Goal: Information Seeking & Learning: Check status

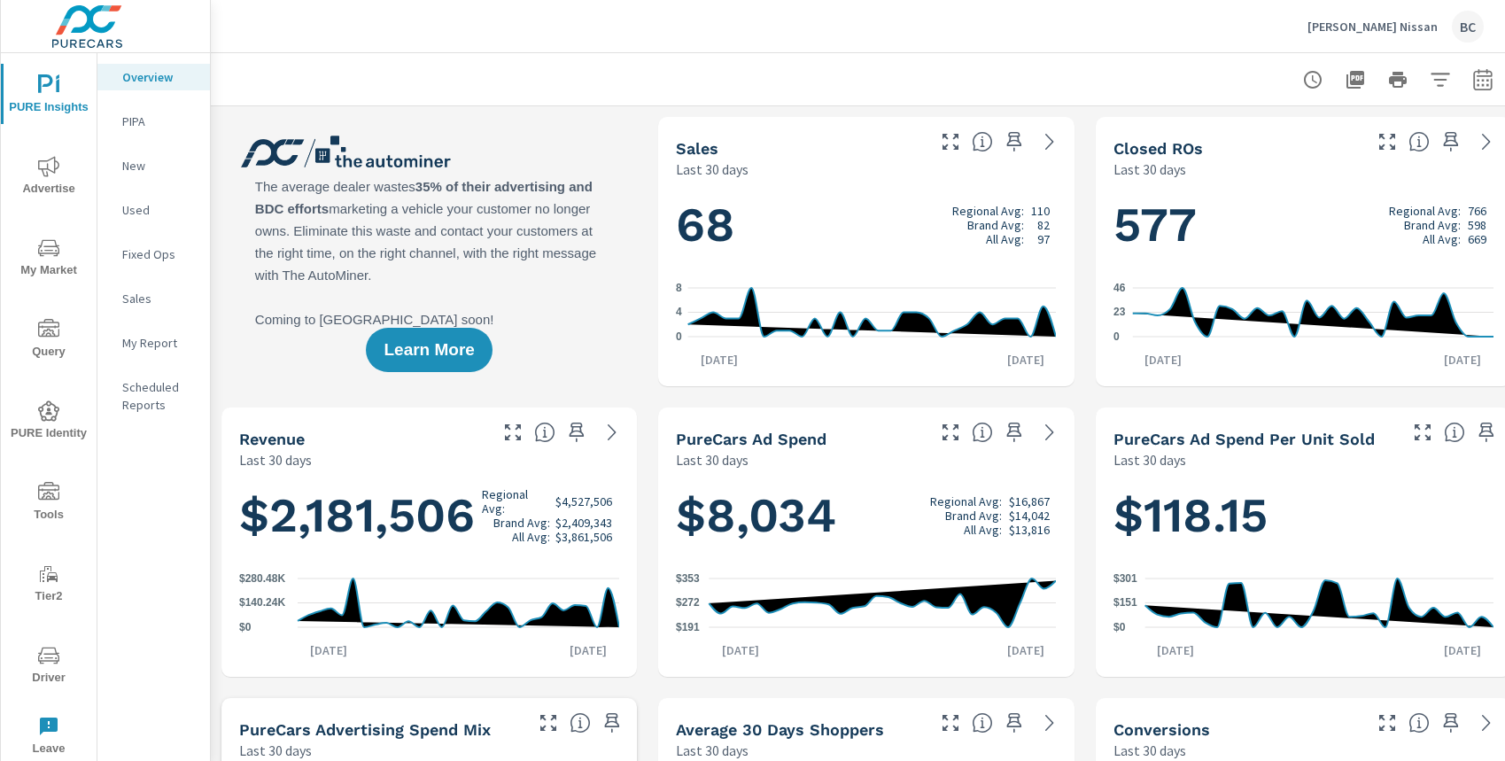
scroll to position [1, 0]
click at [1481, 81] on icon "button" at bounding box center [1482, 79] width 21 height 21
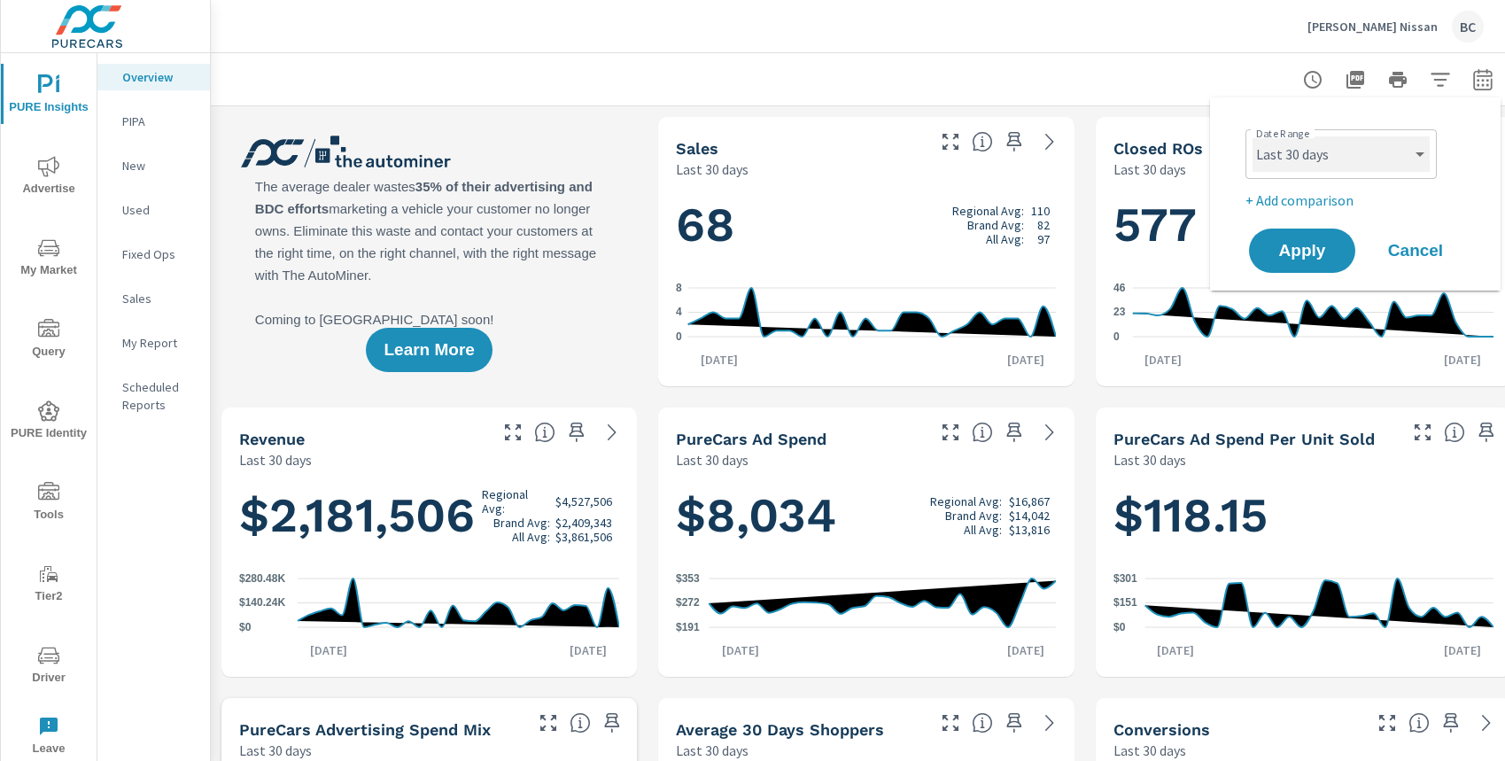
click at [1353, 168] on select "Custom [DATE] Last week Last 7 days Last 14 days Last 30 days Last 45 days Last…" at bounding box center [1341, 153] width 177 height 35
click at [1253, 136] on select "Custom [DATE] Last week Last 7 days Last 14 days Last 30 days Last 45 days Last…" at bounding box center [1341, 153] width 177 height 35
select select "Last month"
click at [1310, 248] on span "Apply" at bounding box center [1302, 251] width 73 height 17
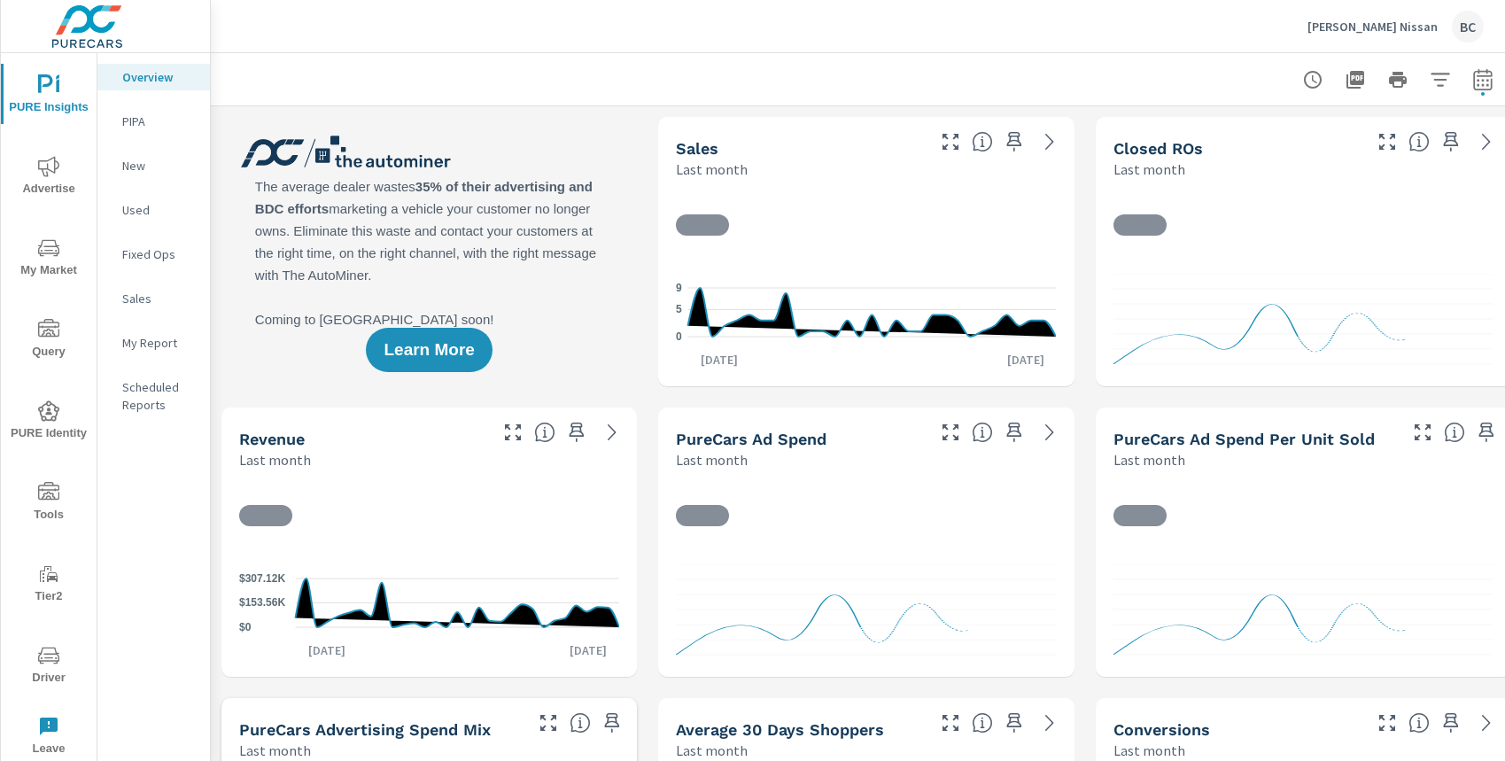
scroll to position [1, 0]
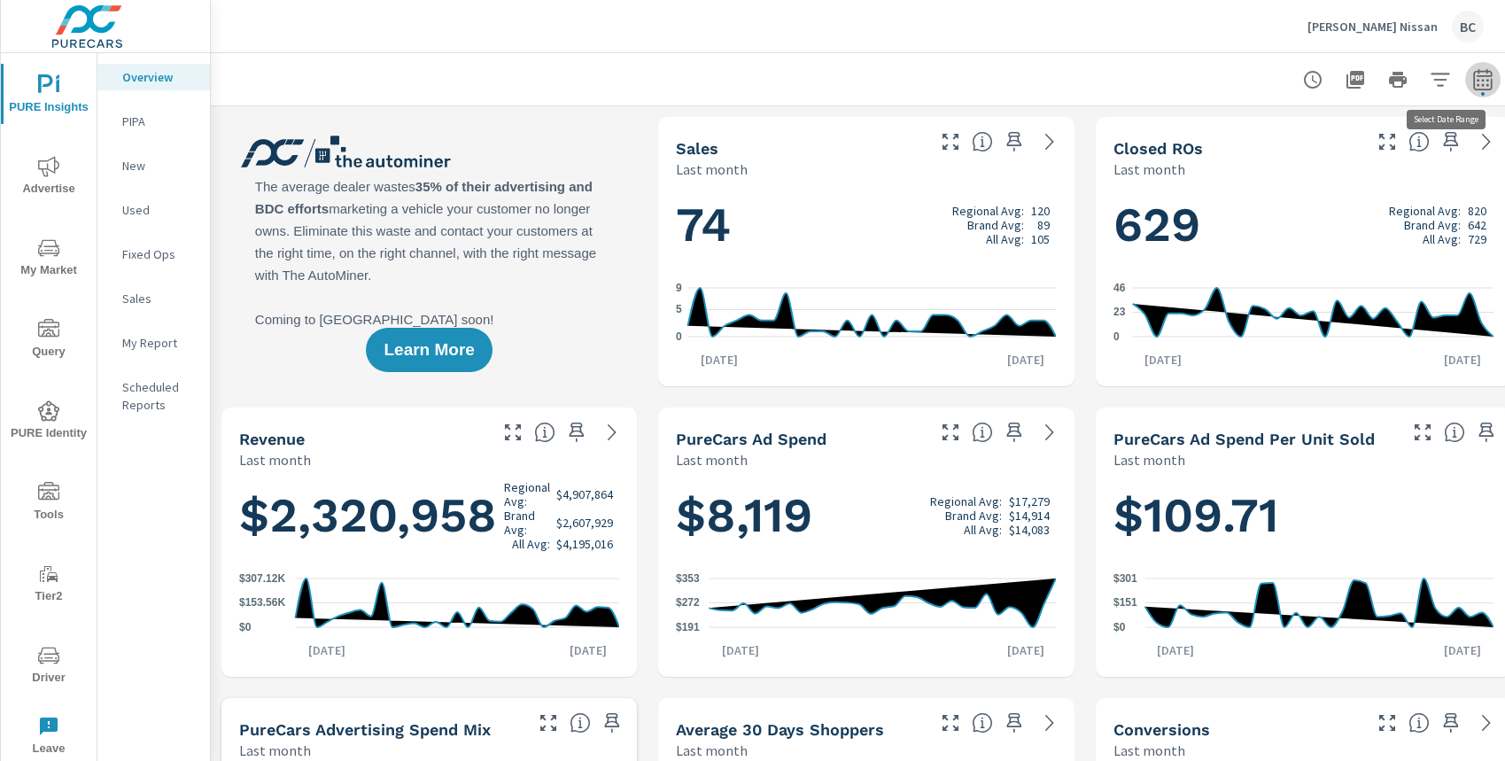
click at [1484, 81] on icon "button" at bounding box center [1482, 79] width 21 height 21
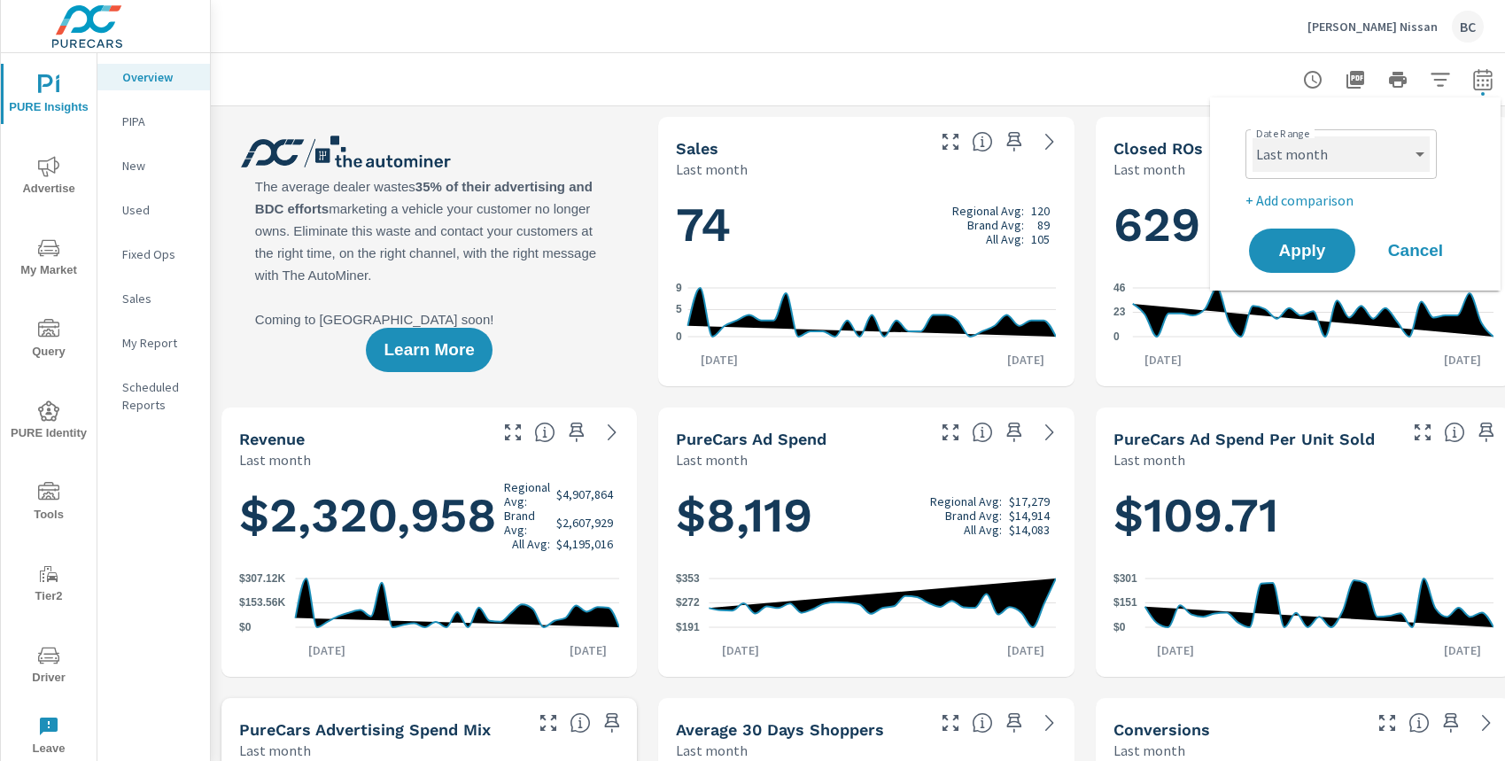
click at [1342, 151] on select "Custom [DATE] Last week Last 7 days Last 14 days Last 30 days Last 45 days Last…" at bounding box center [1341, 153] width 177 height 35
click at [1253, 136] on select "Custom [DATE] Last week Last 7 days Last 14 days Last 30 days Last 45 days Last…" at bounding box center [1341, 153] width 177 height 35
select select "Last 30 days"
click at [1294, 264] on button "Apply" at bounding box center [1302, 251] width 110 height 46
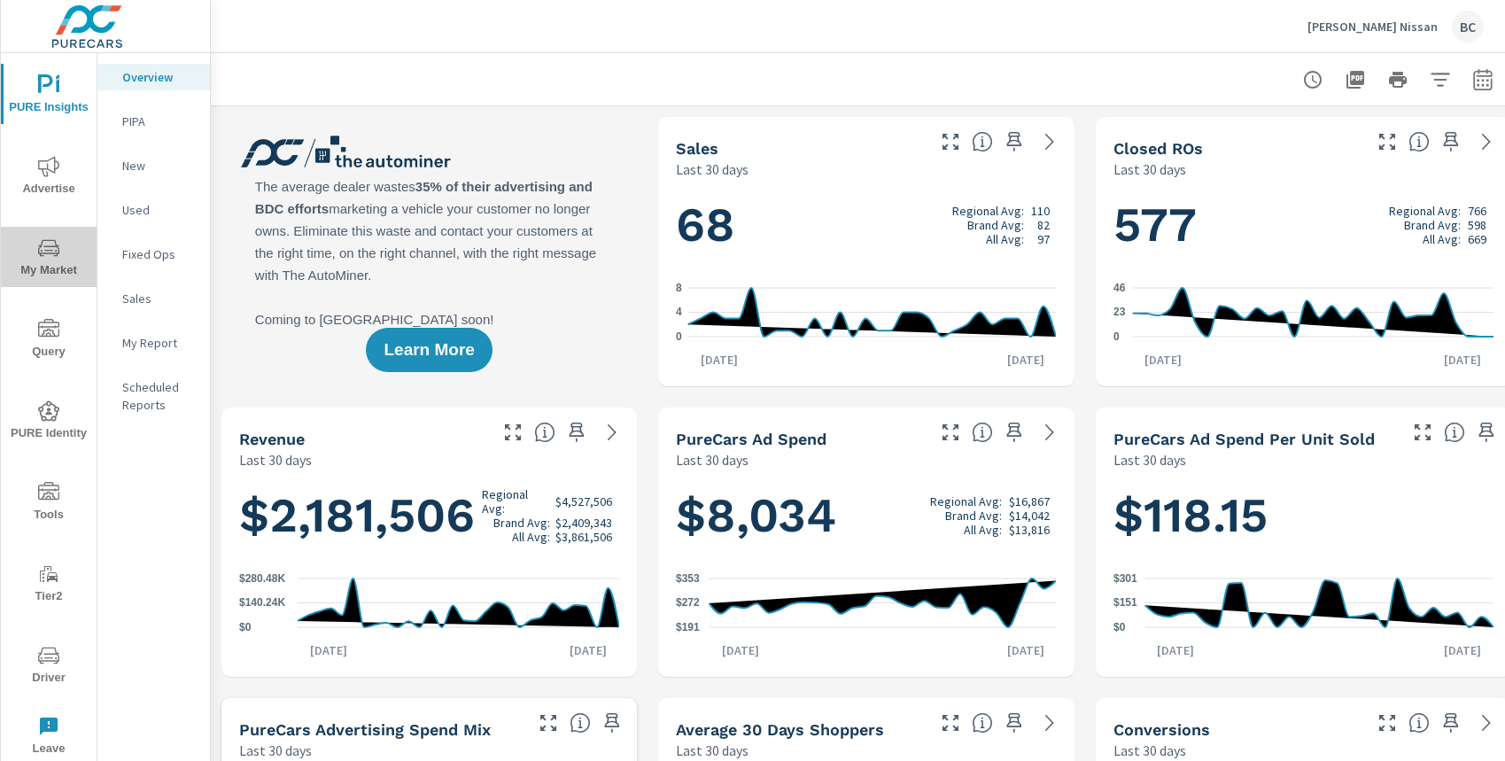
click at [47, 250] on icon "nav menu" at bounding box center [48, 250] width 9 height 1
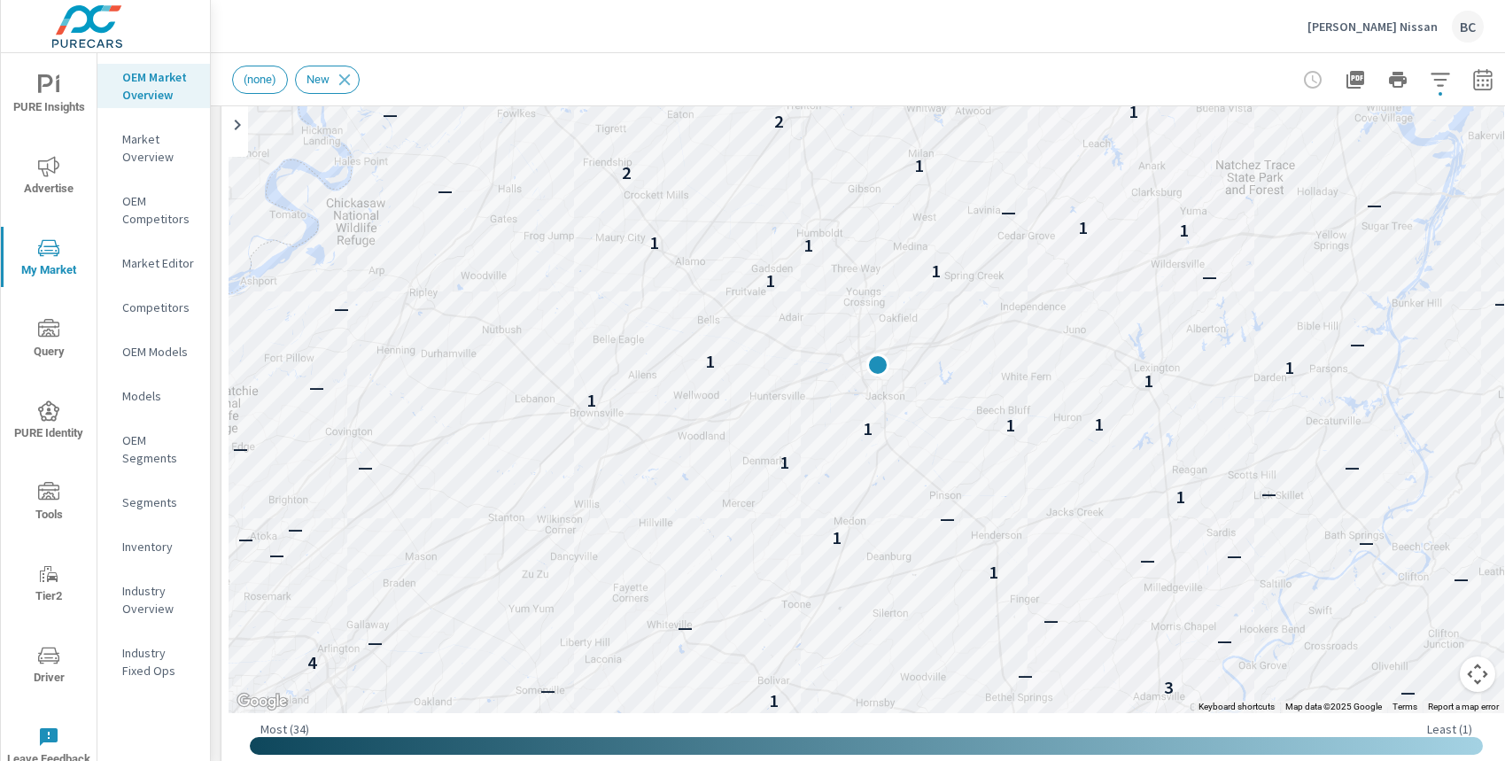
scroll to position [201, 0]
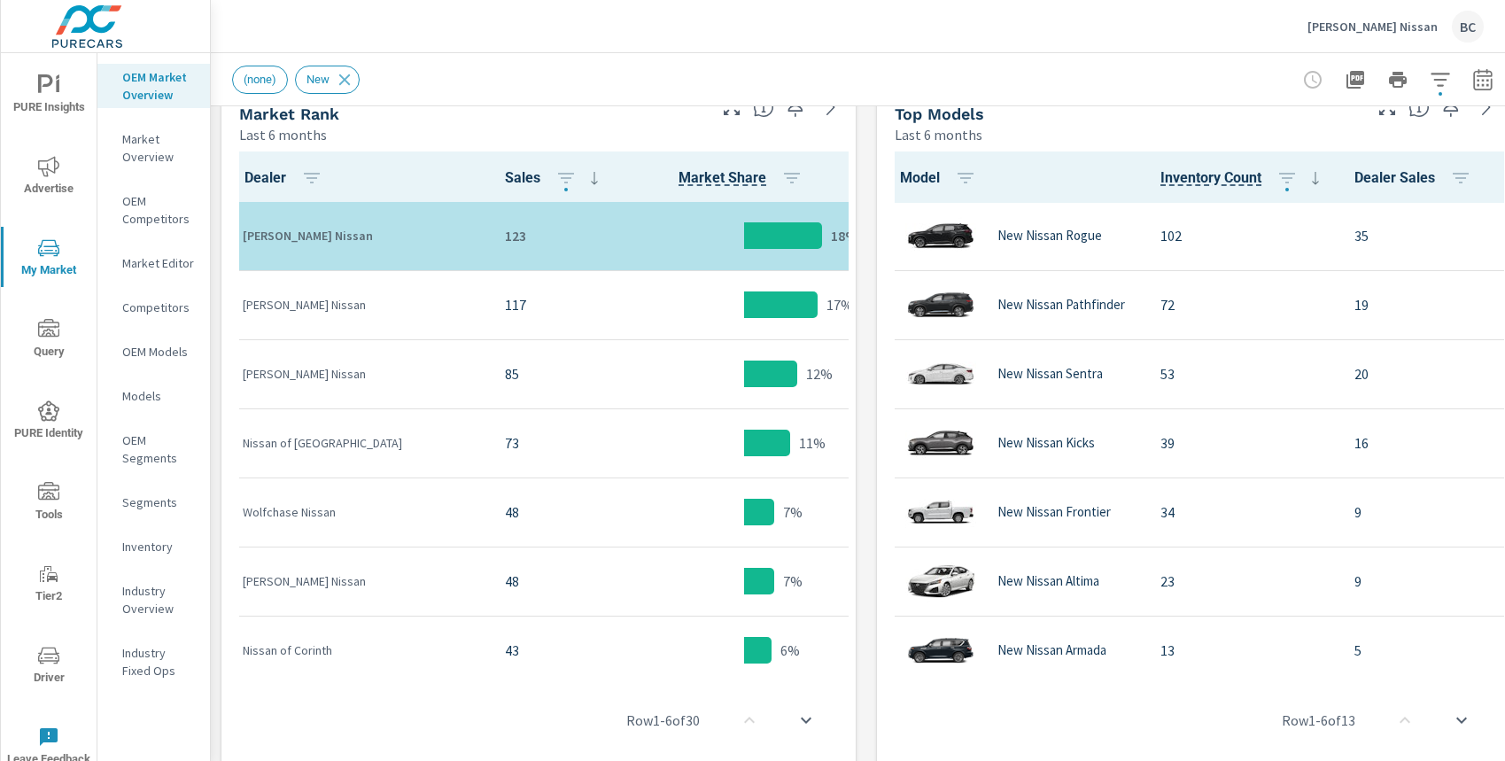
scroll to position [897, 0]
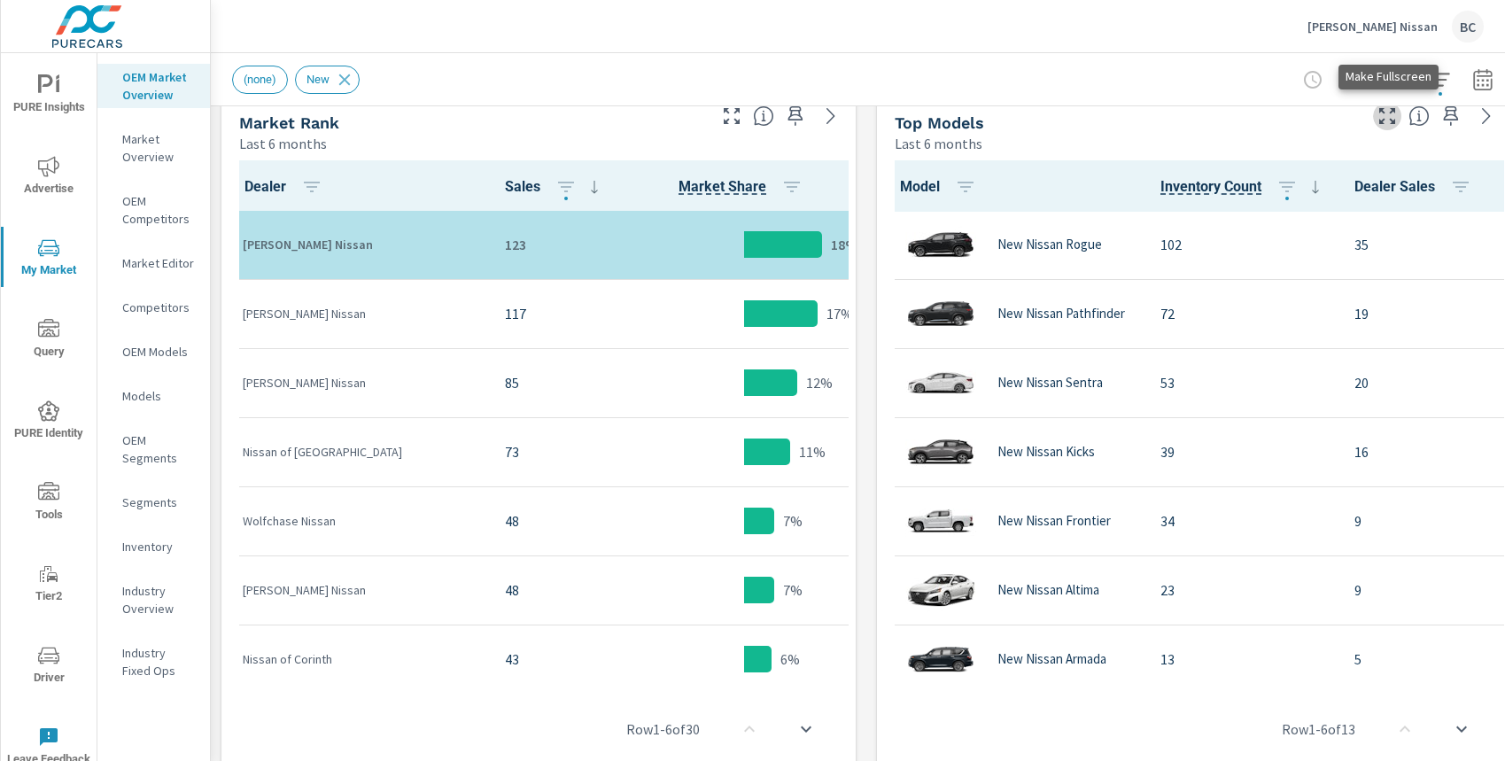
click at [1392, 114] on icon "button" at bounding box center [1387, 115] width 21 height 21
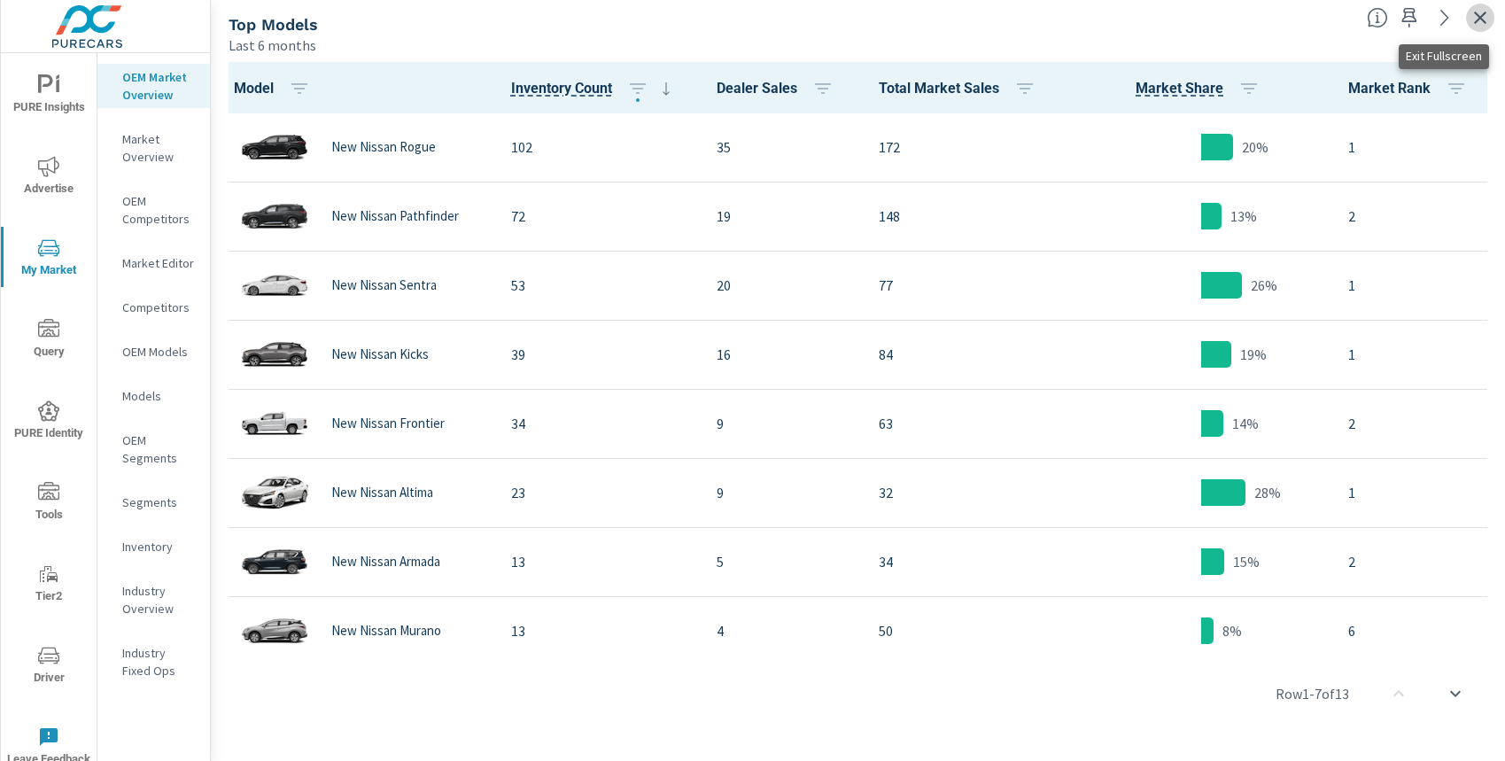
click at [1482, 16] on icon "button" at bounding box center [1480, 18] width 12 height 12
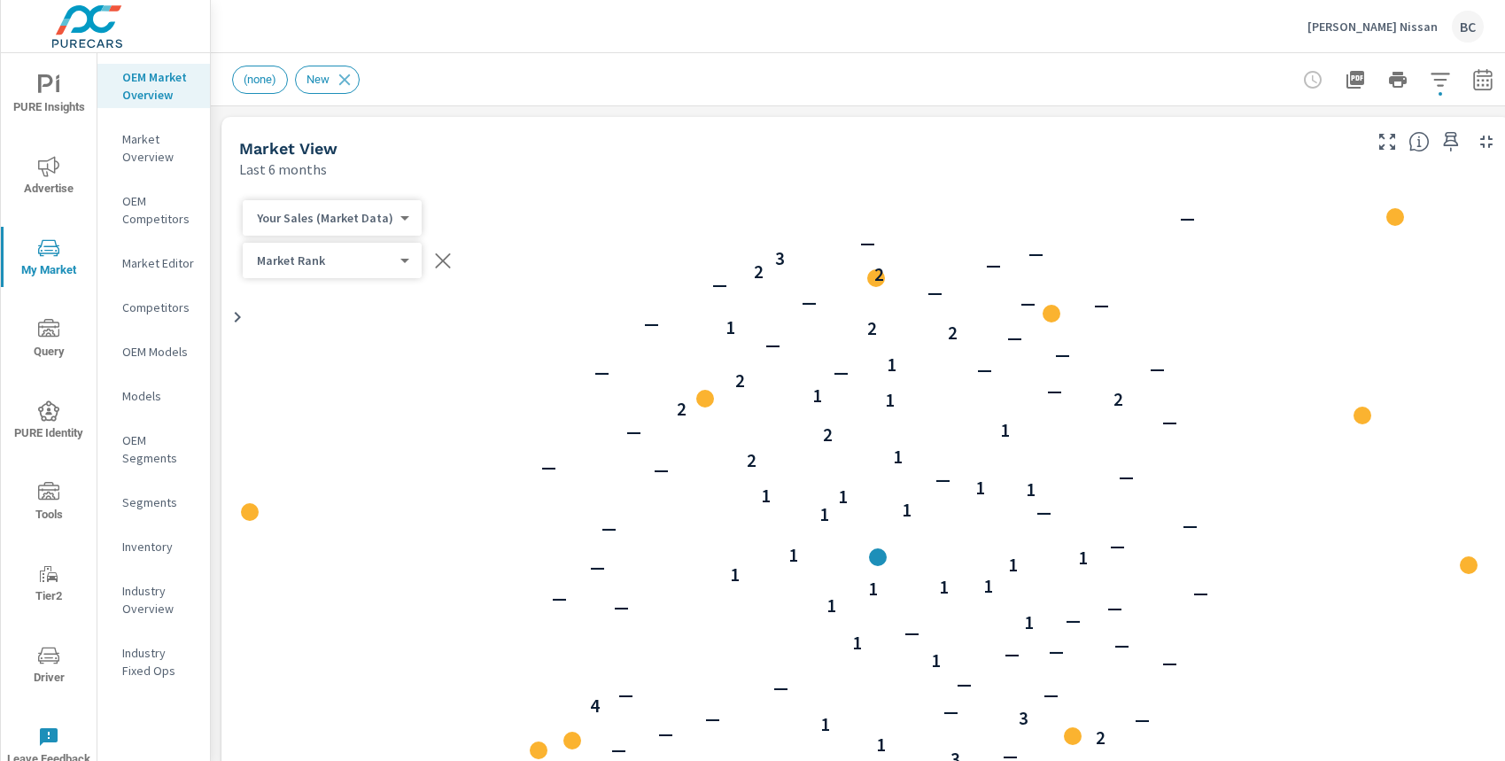
scroll to position [1, 0]
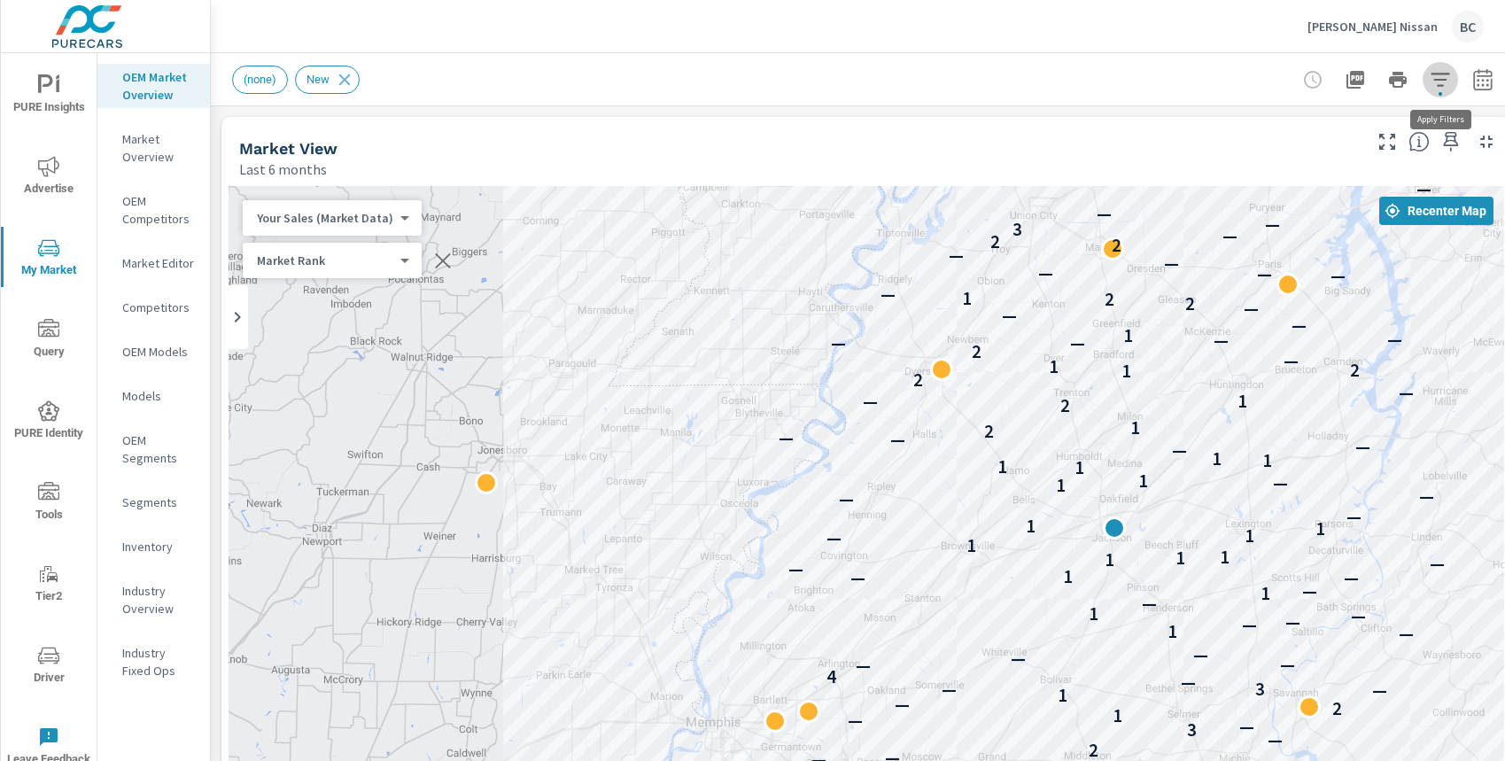
click at [1440, 82] on icon "button" at bounding box center [1440, 79] width 21 height 21
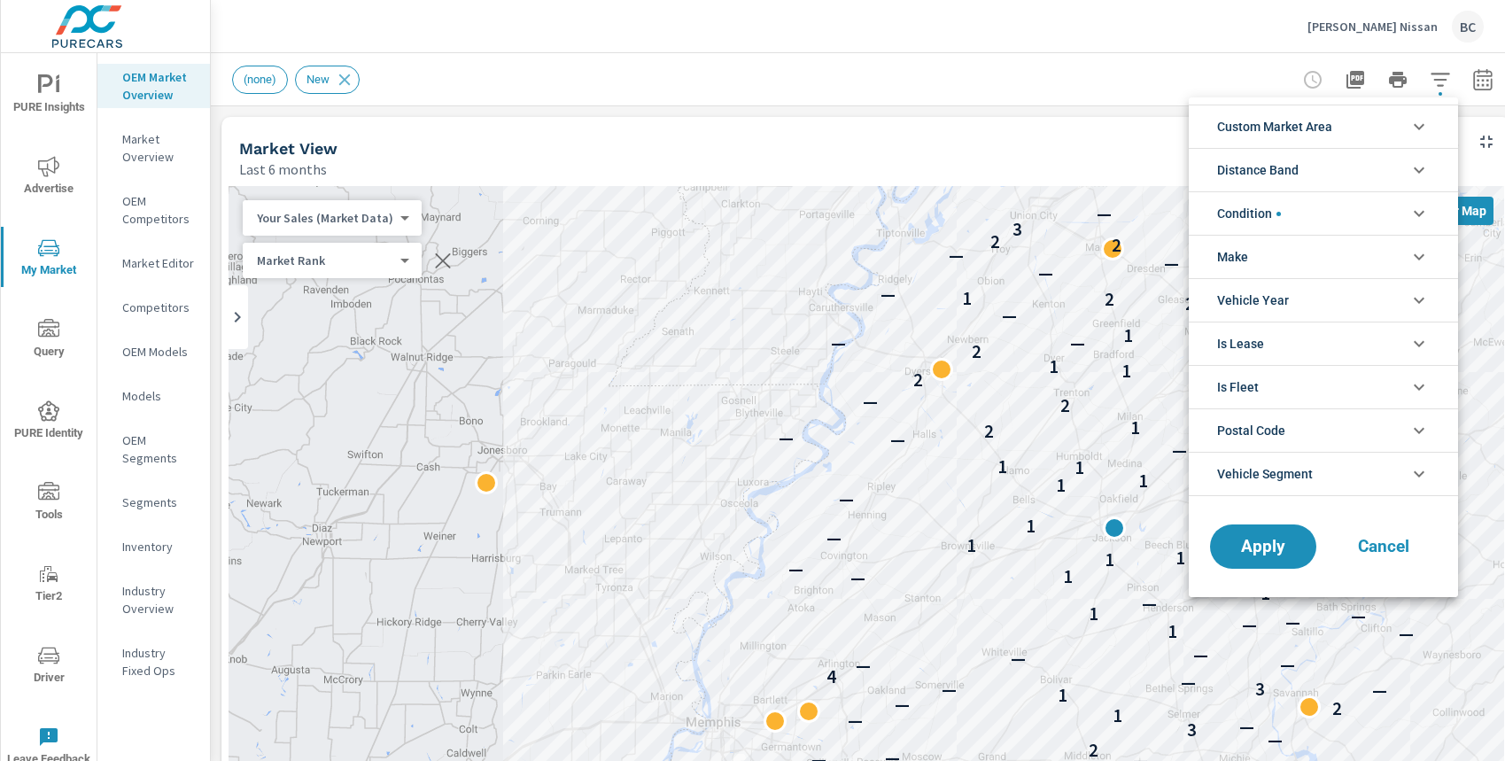
click at [1440, 82] on div at bounding box center [752, 380] width 1505 height 761
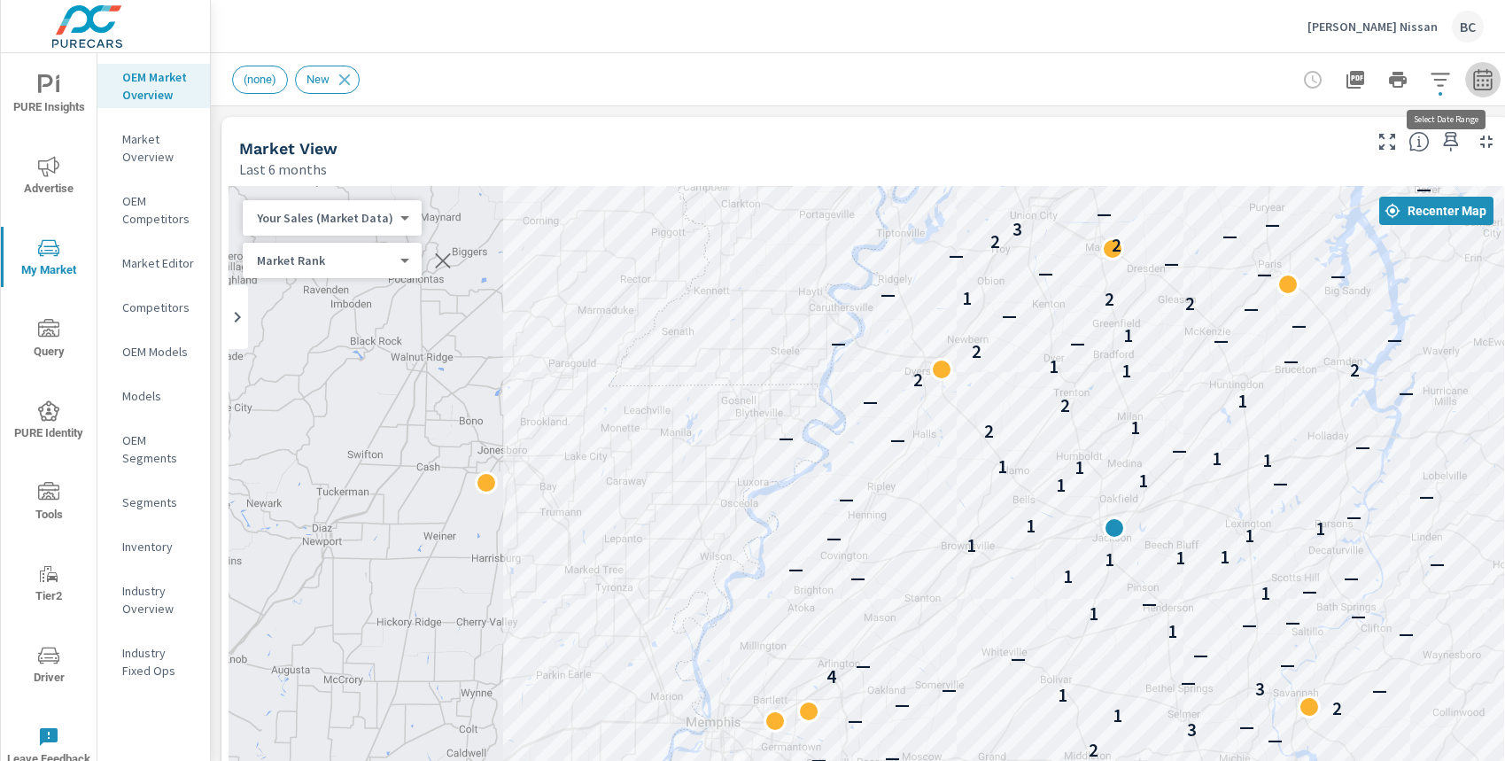
click at [1479, 76] on icon "button" at bounding box center [1482, 79] width 21 height 21
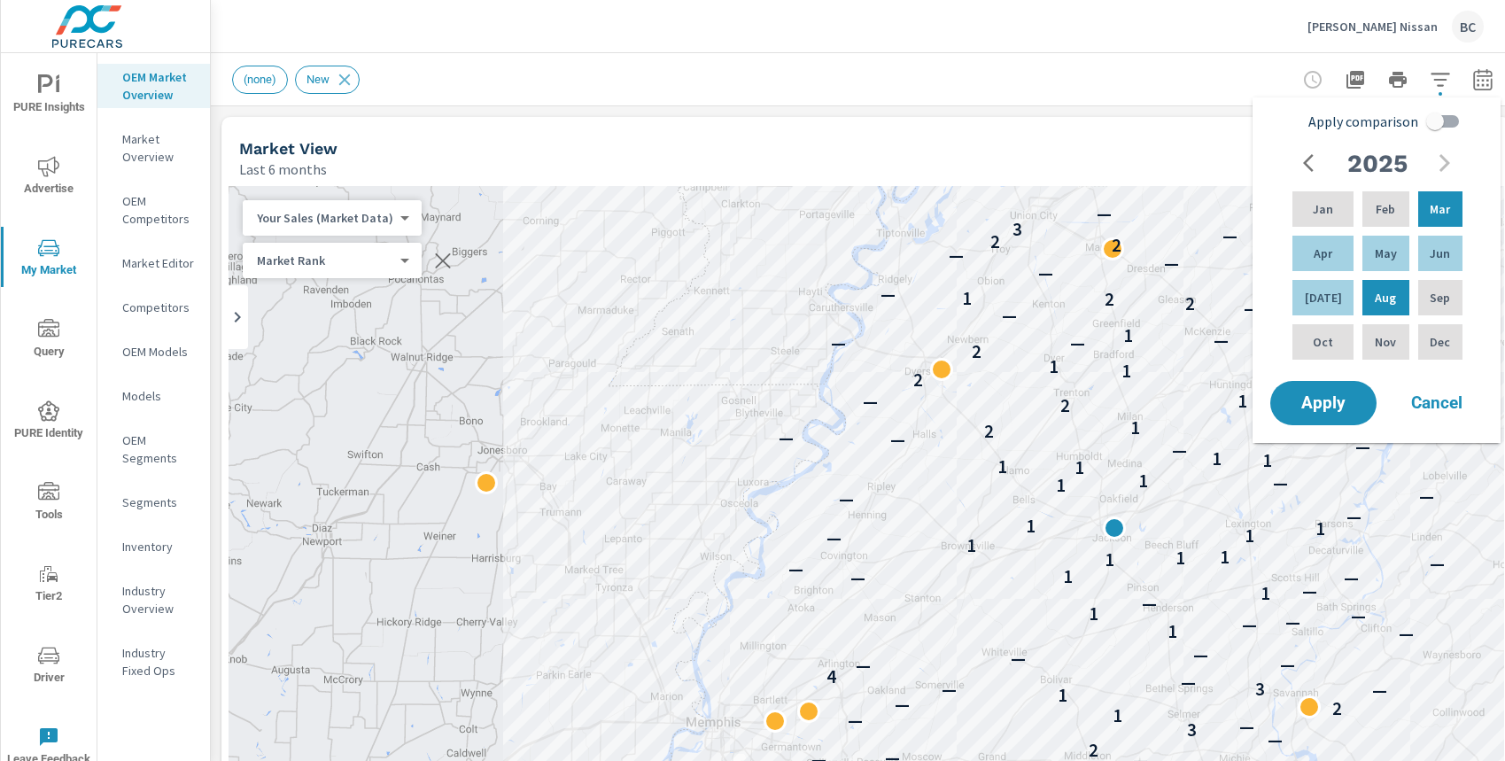
click at [1438, 128] on input "Apply comparison" at bounding box center [1435, 122] width 101 height 34
checkbox input "true"
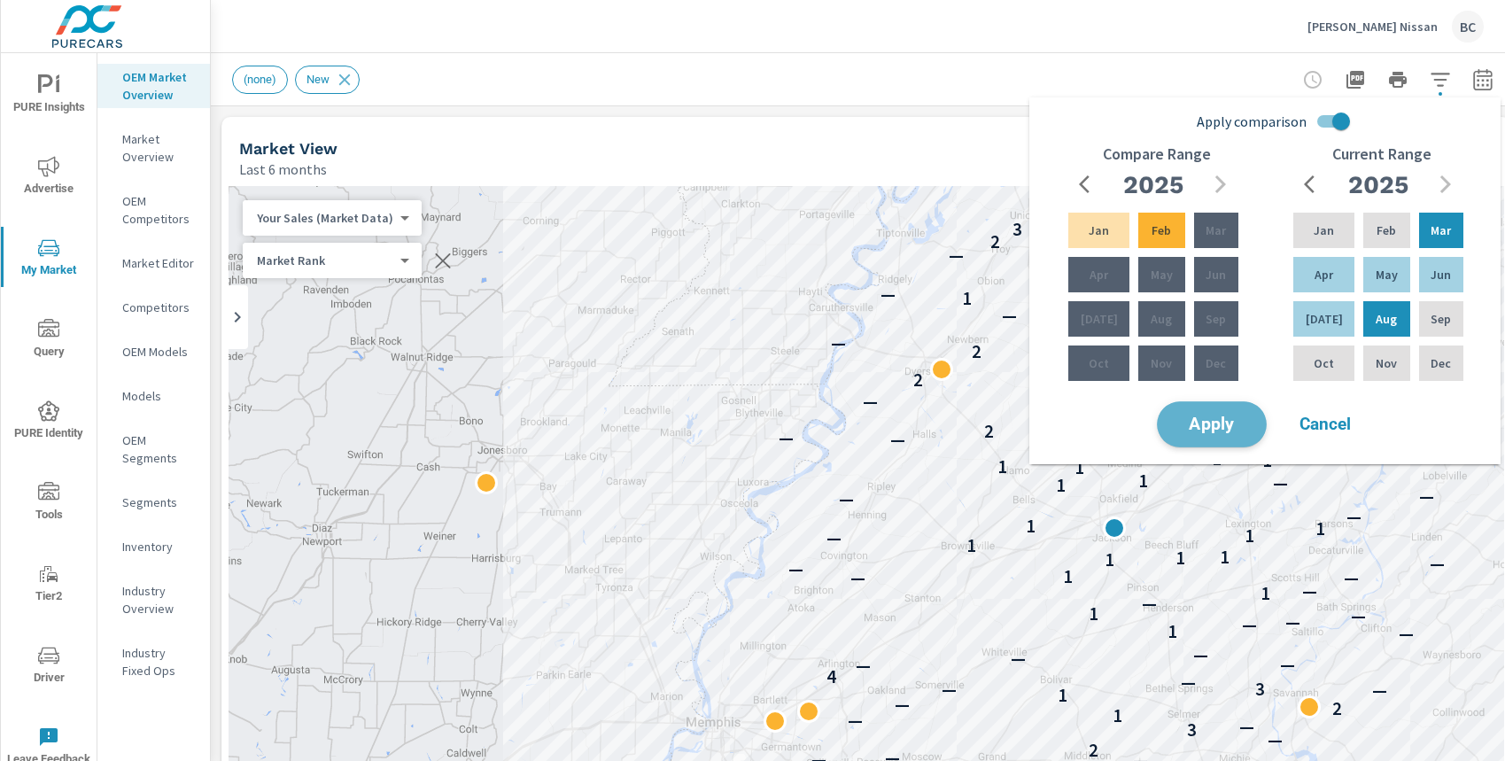
click at [1183, 433] on button "Apply" at bounding box center [1212, 424] width 110 height 46
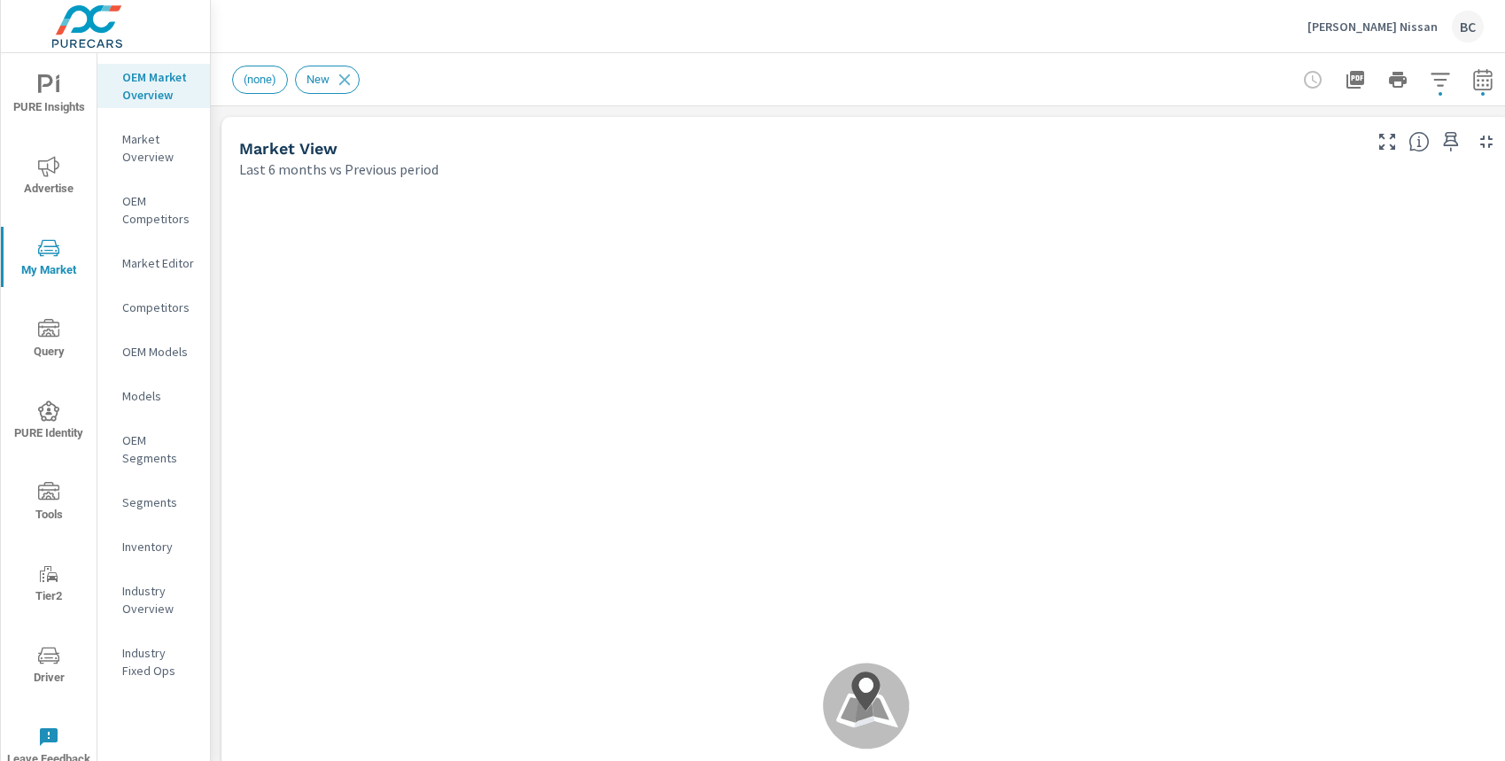
scroll to position [1, 0]
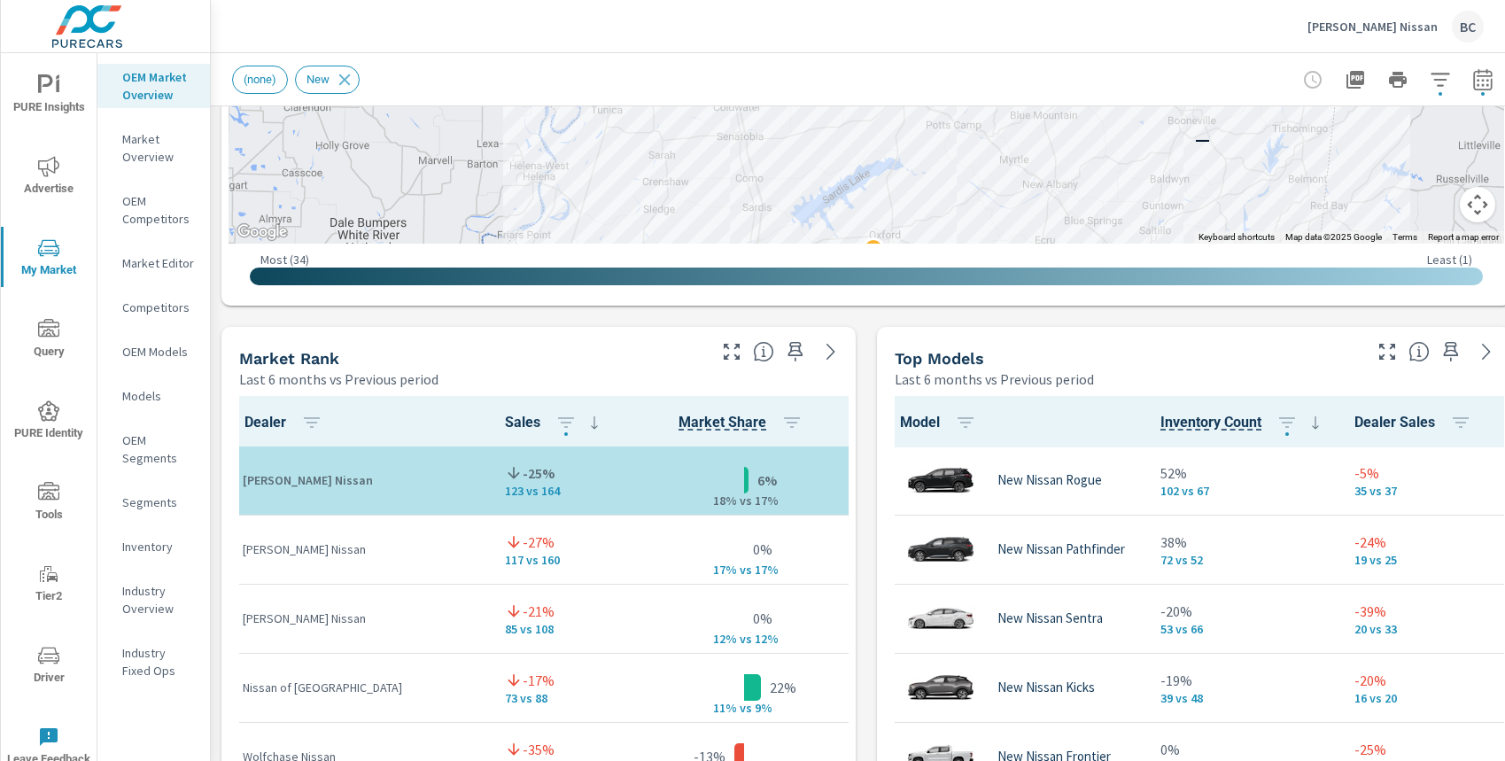
scroll to position [963, 0]
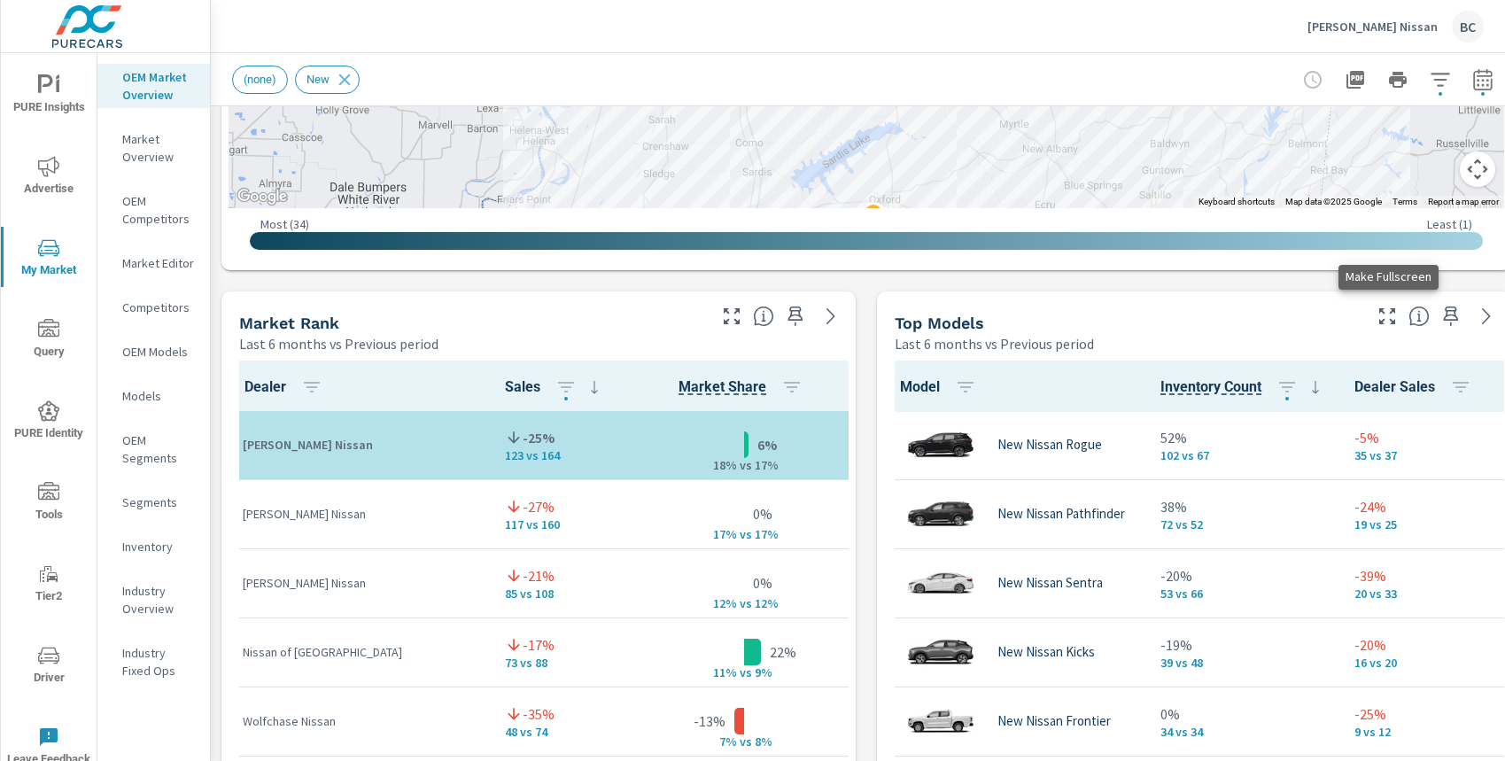
click at [1386, 317] on icon "button" at bounding box center [1387, 316] width 21 height 21
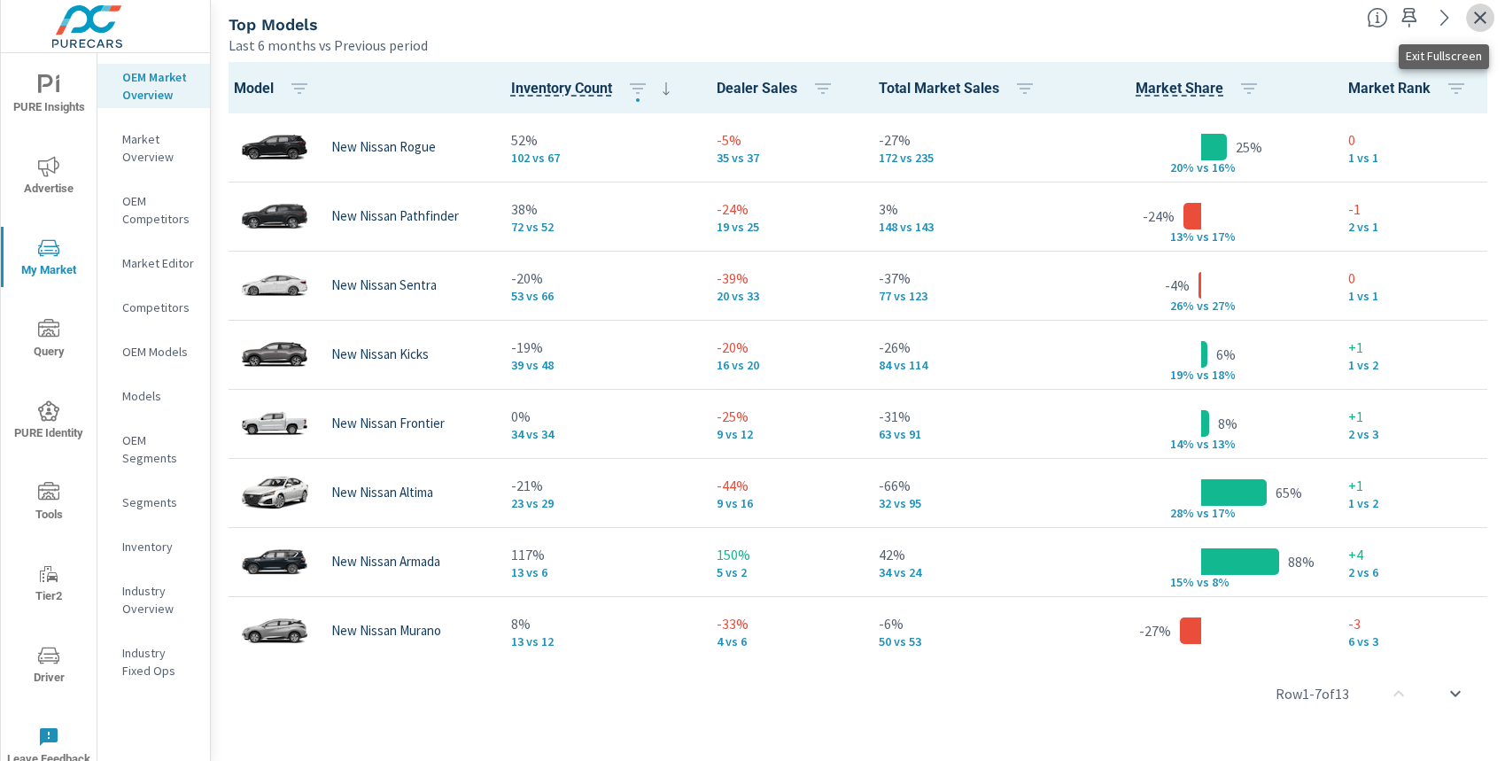
click at [1481, 18] on icon "button" at bounding box center [1480, 18] width 12 height 12
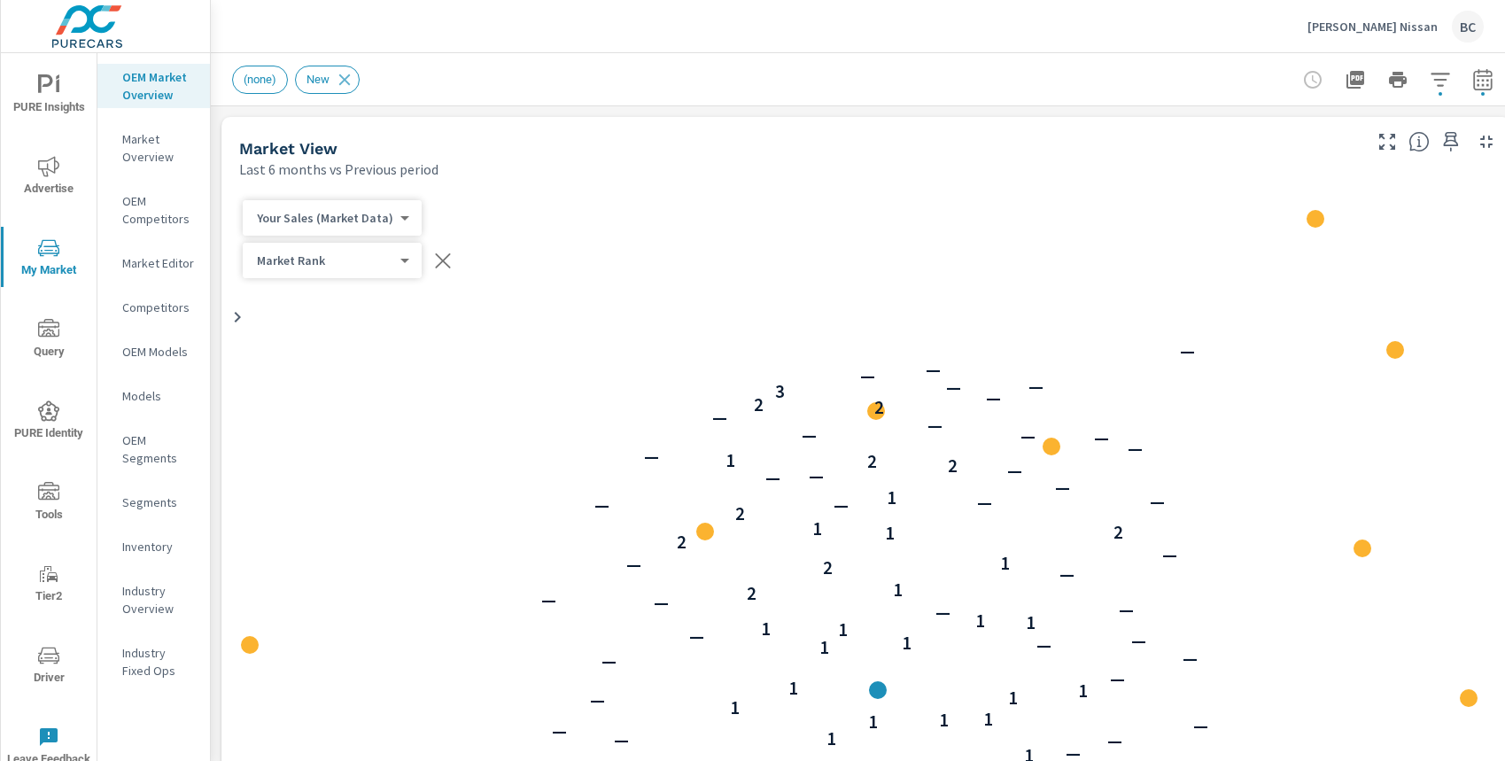
scroll to position [1, 0]
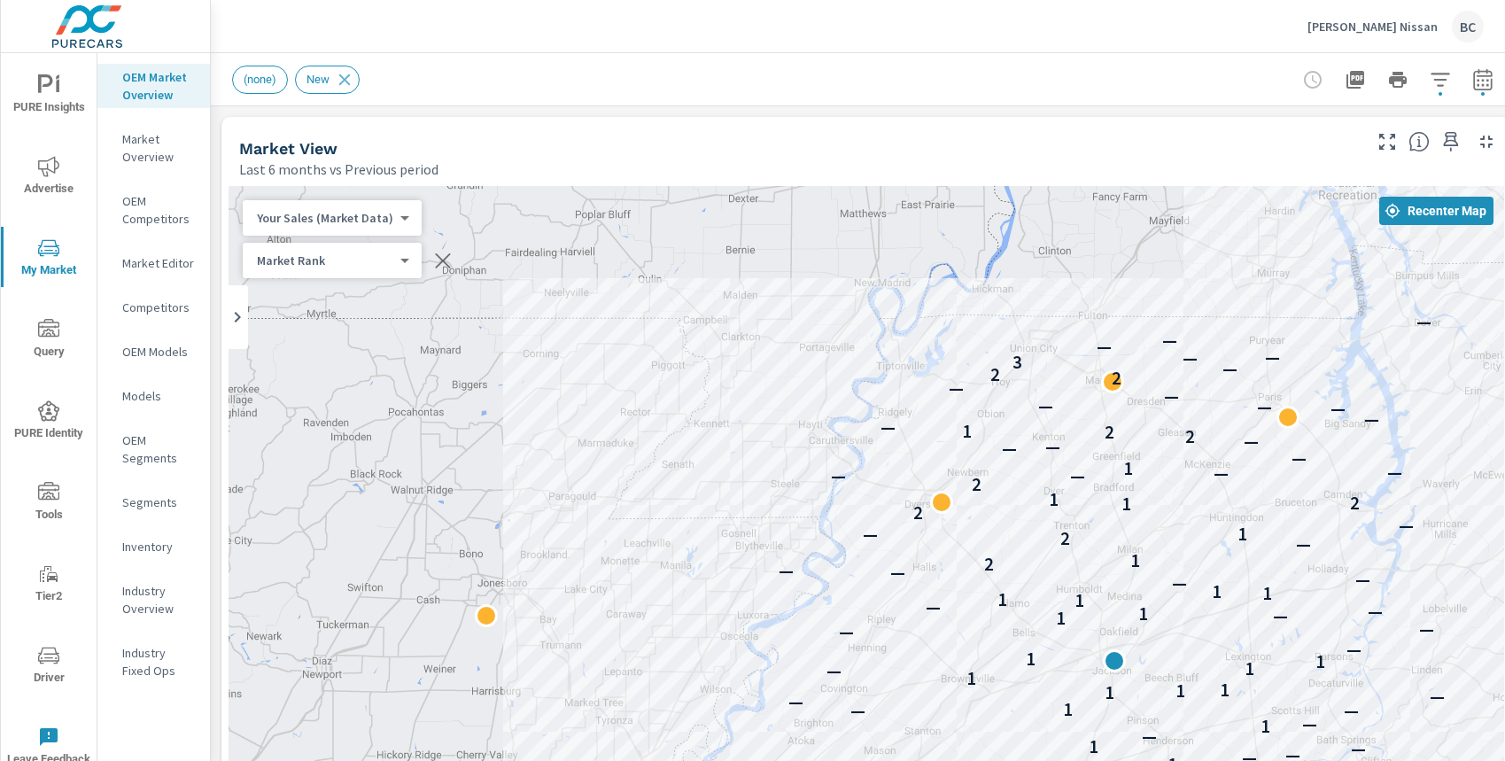
click at [58, 99] on span "PURE Insights" at bounding box center [48, 95] width 85 height 43
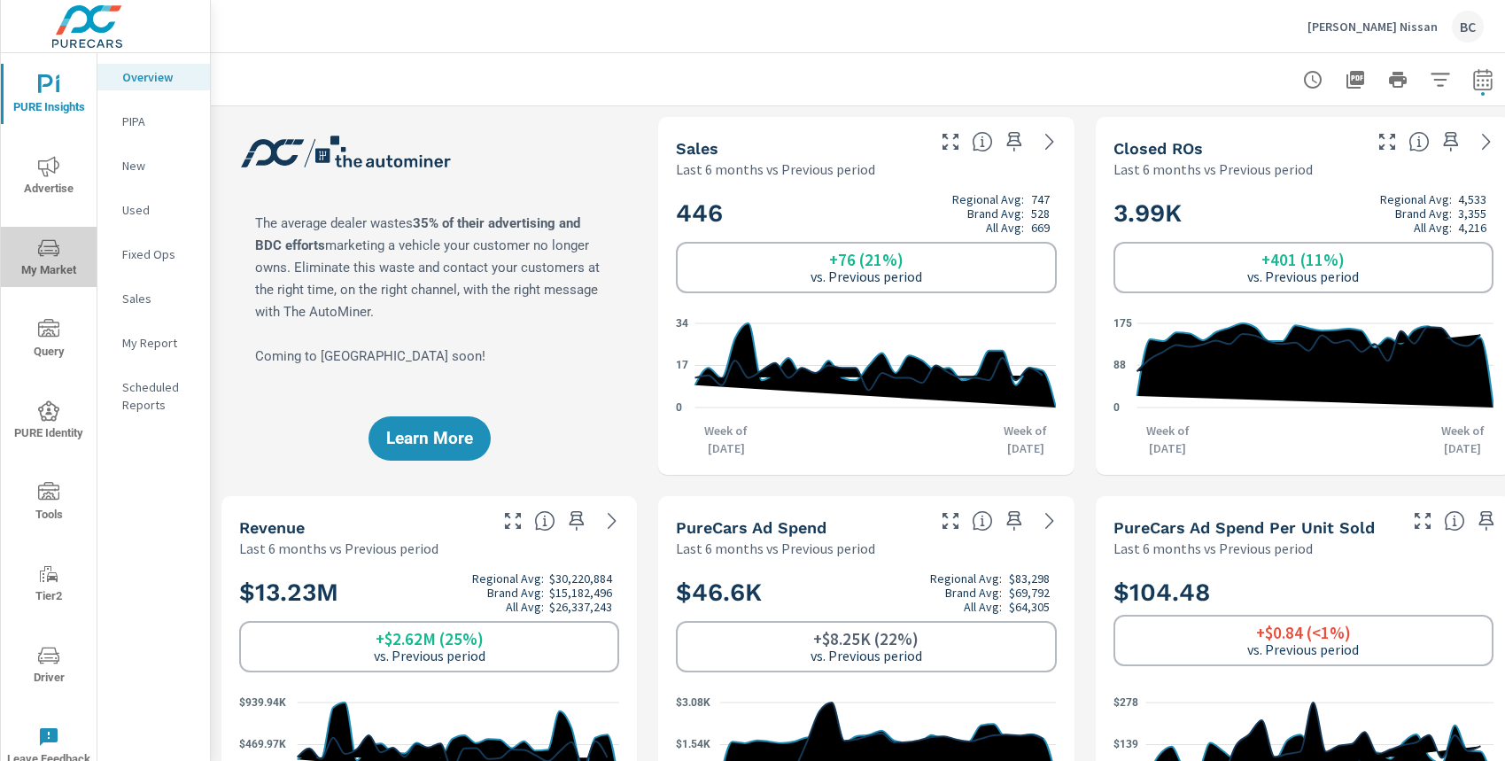
click at [43, 252] on icon "nav menu" at bounding box center [48, 247] width 21 height 21
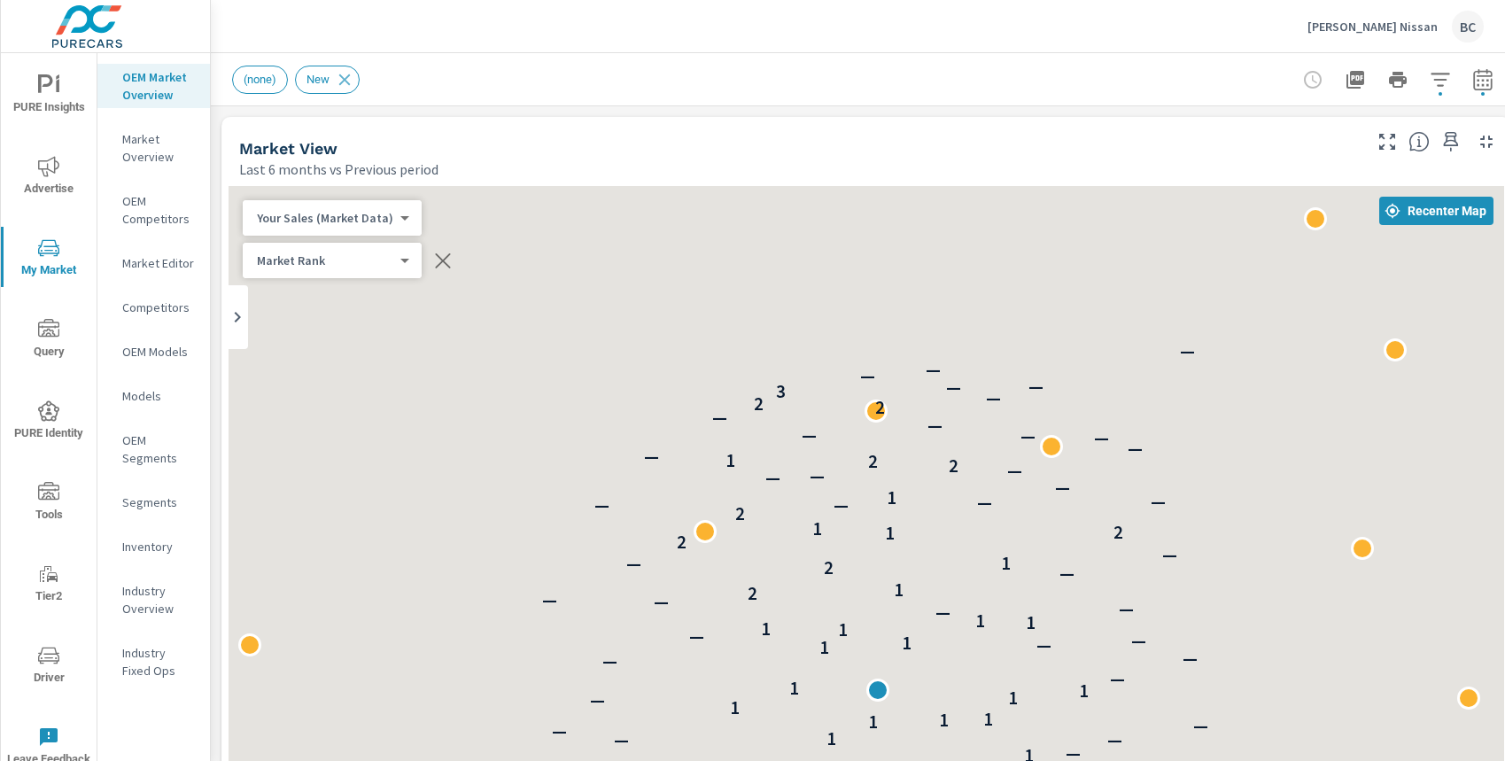
scroll to position [1, 0]
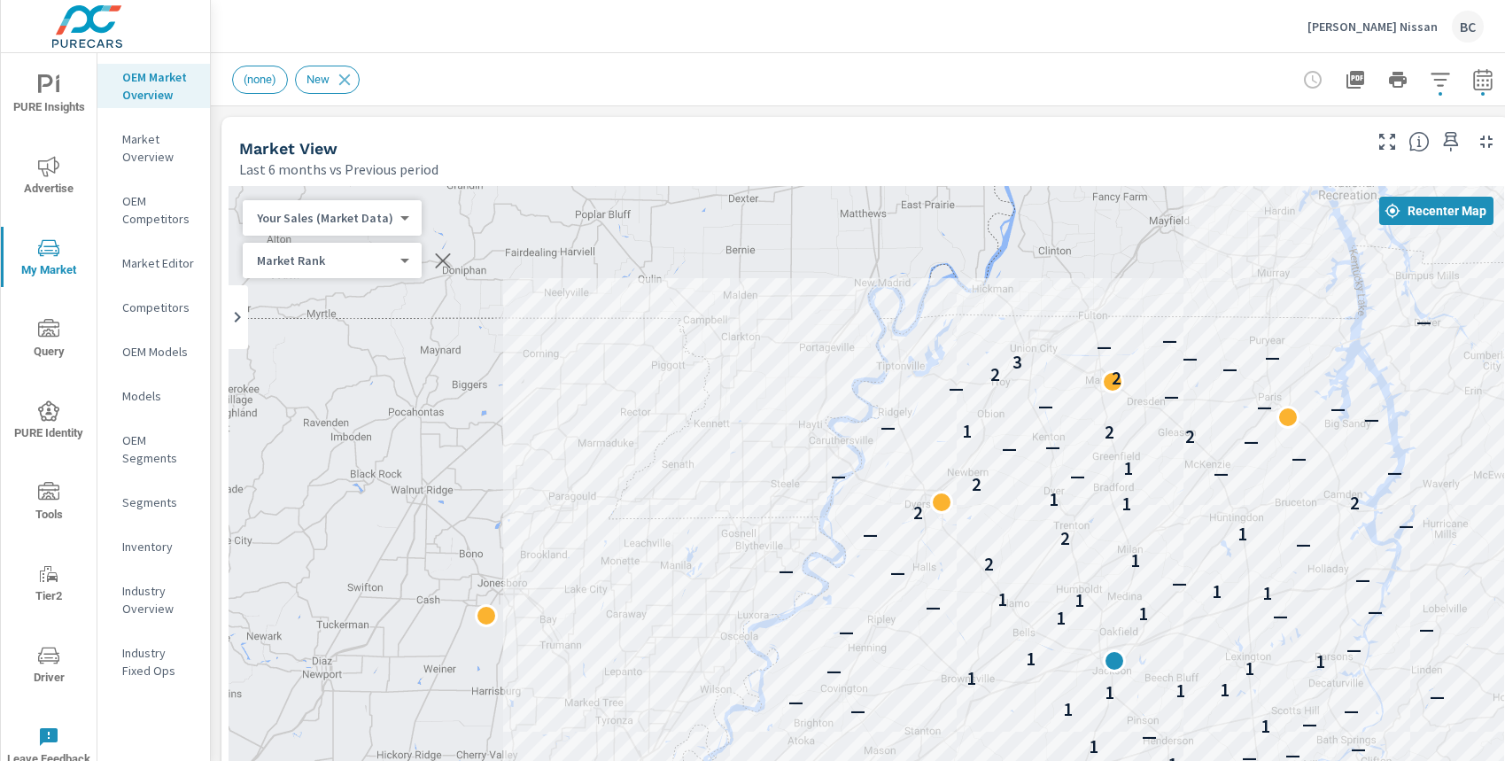
click at [52, 88] on icon "nav menu" at bounding box center [48, 84] width 21 height 21
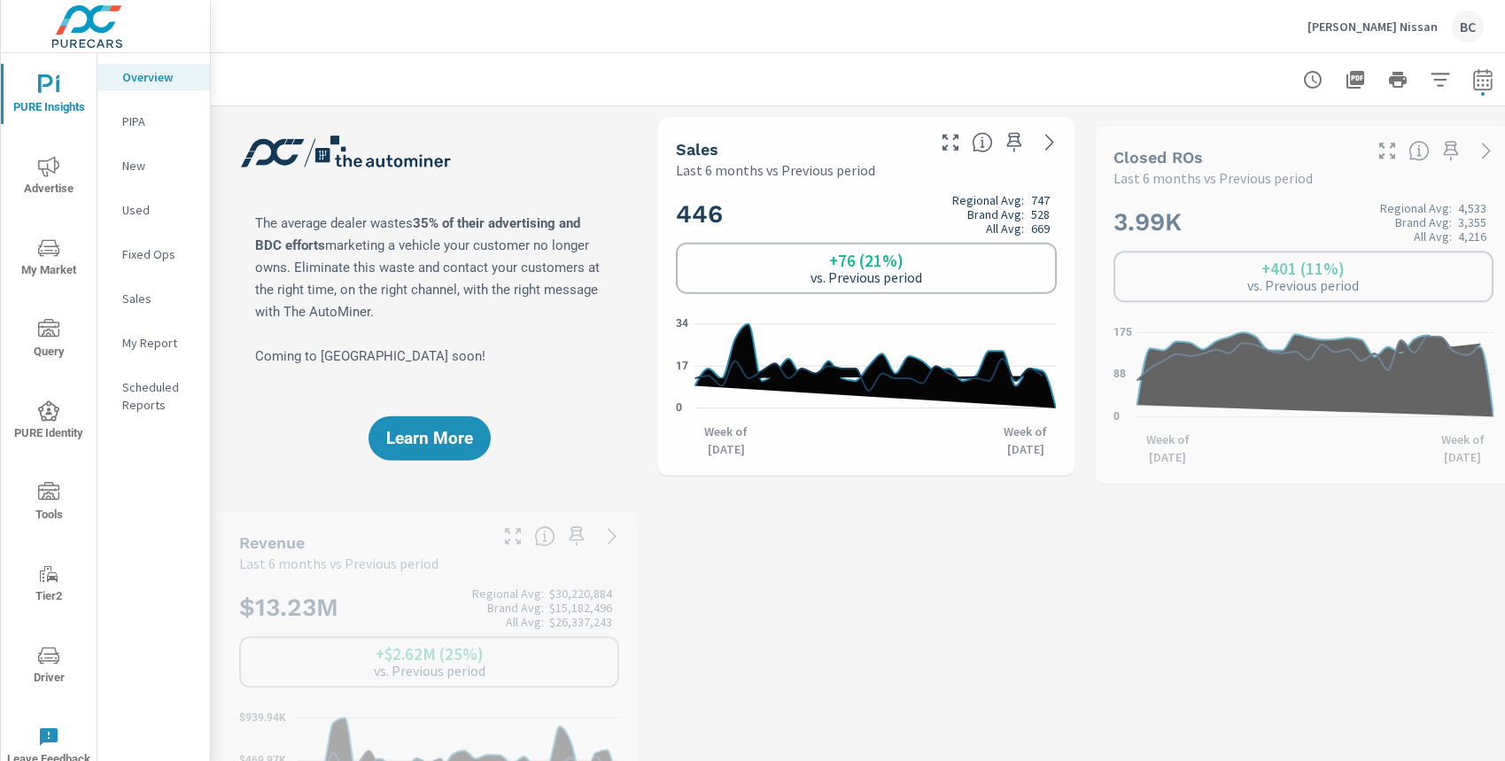
scroll to position [1, 0]
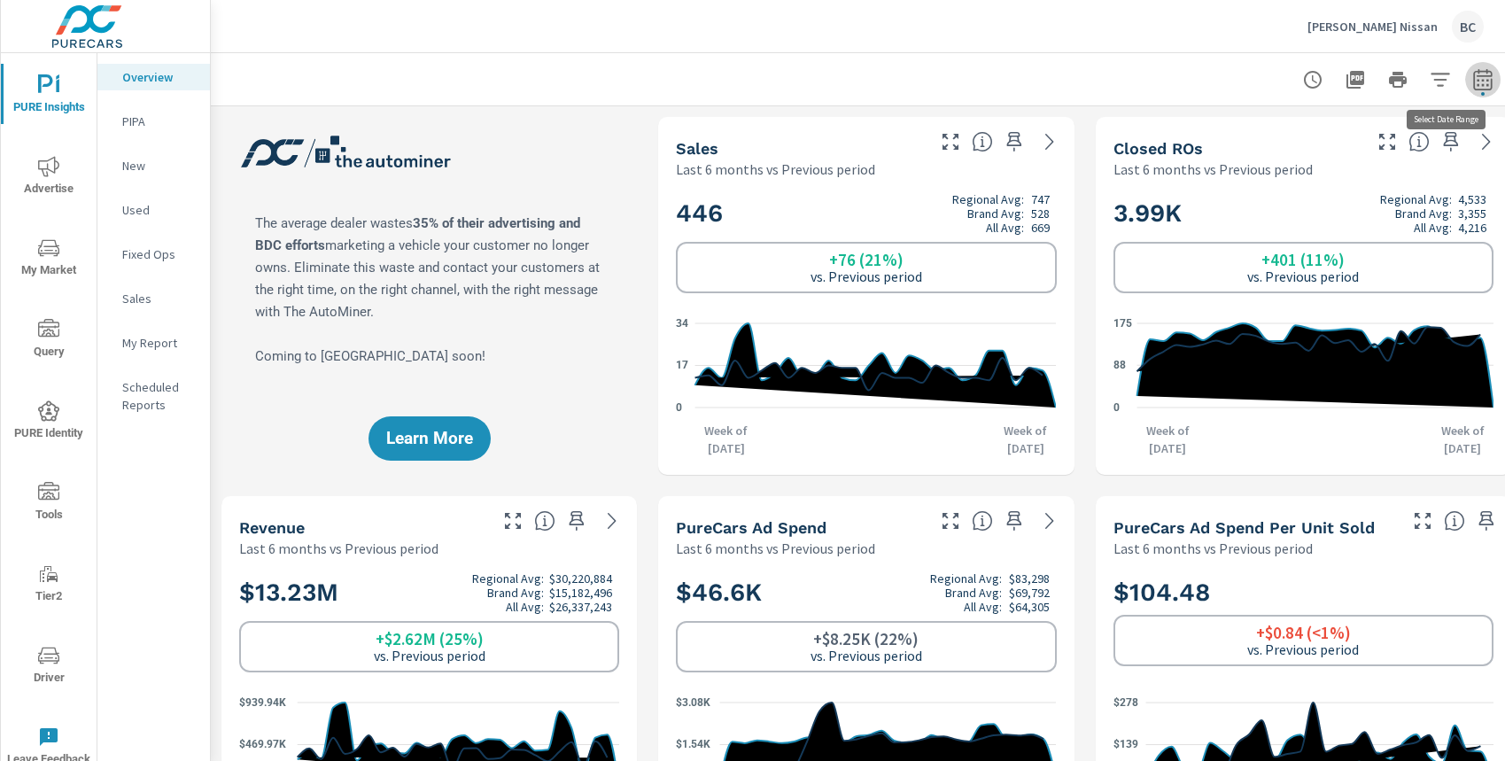
click at [1484, 85] on icon "button" at bounding box center [1482, 79] width 21 height 21
select select "Last 6 months"
select select "Previous period"
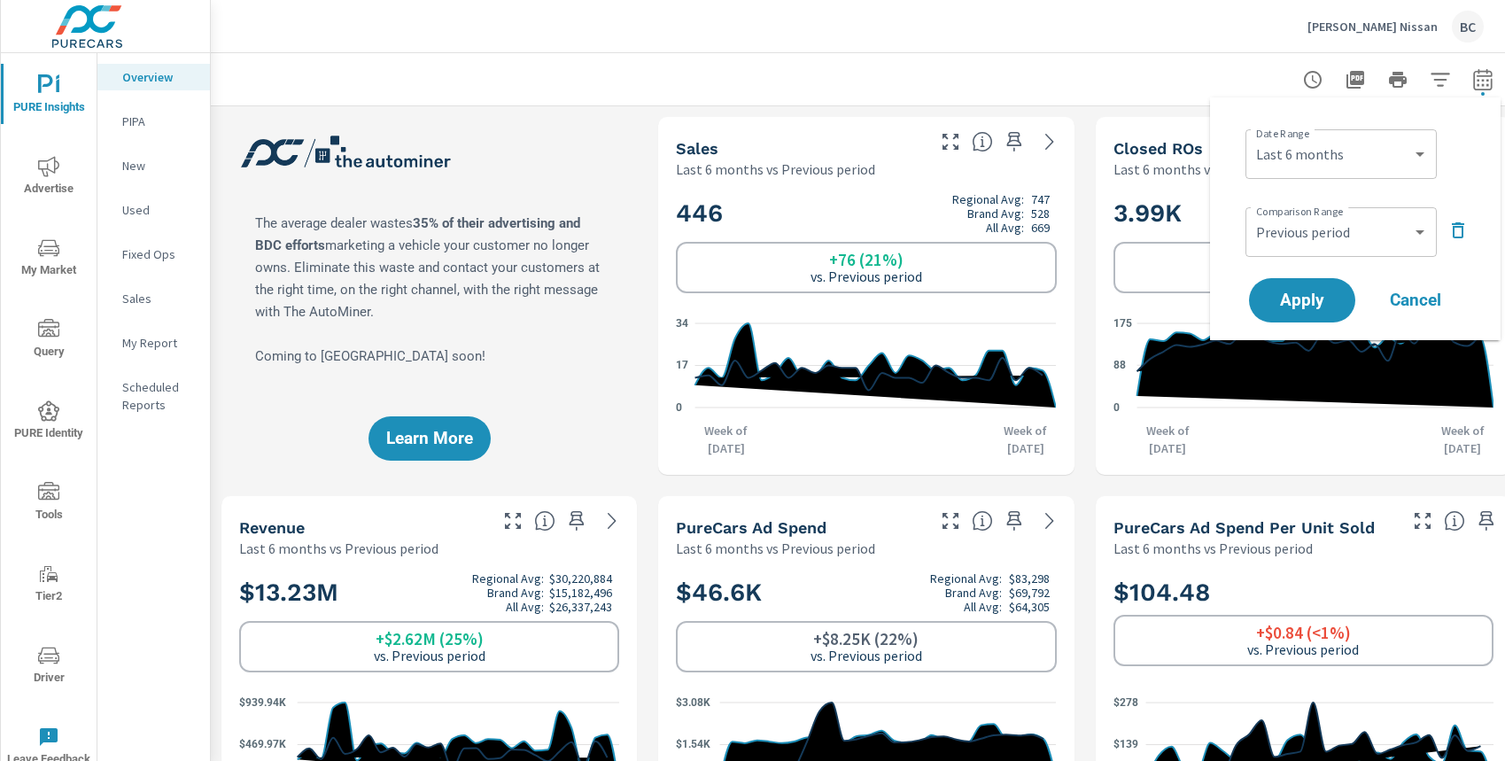
click at [1456, 232] on icon "button" at bounding box center [1457, 230] width 21 height 21
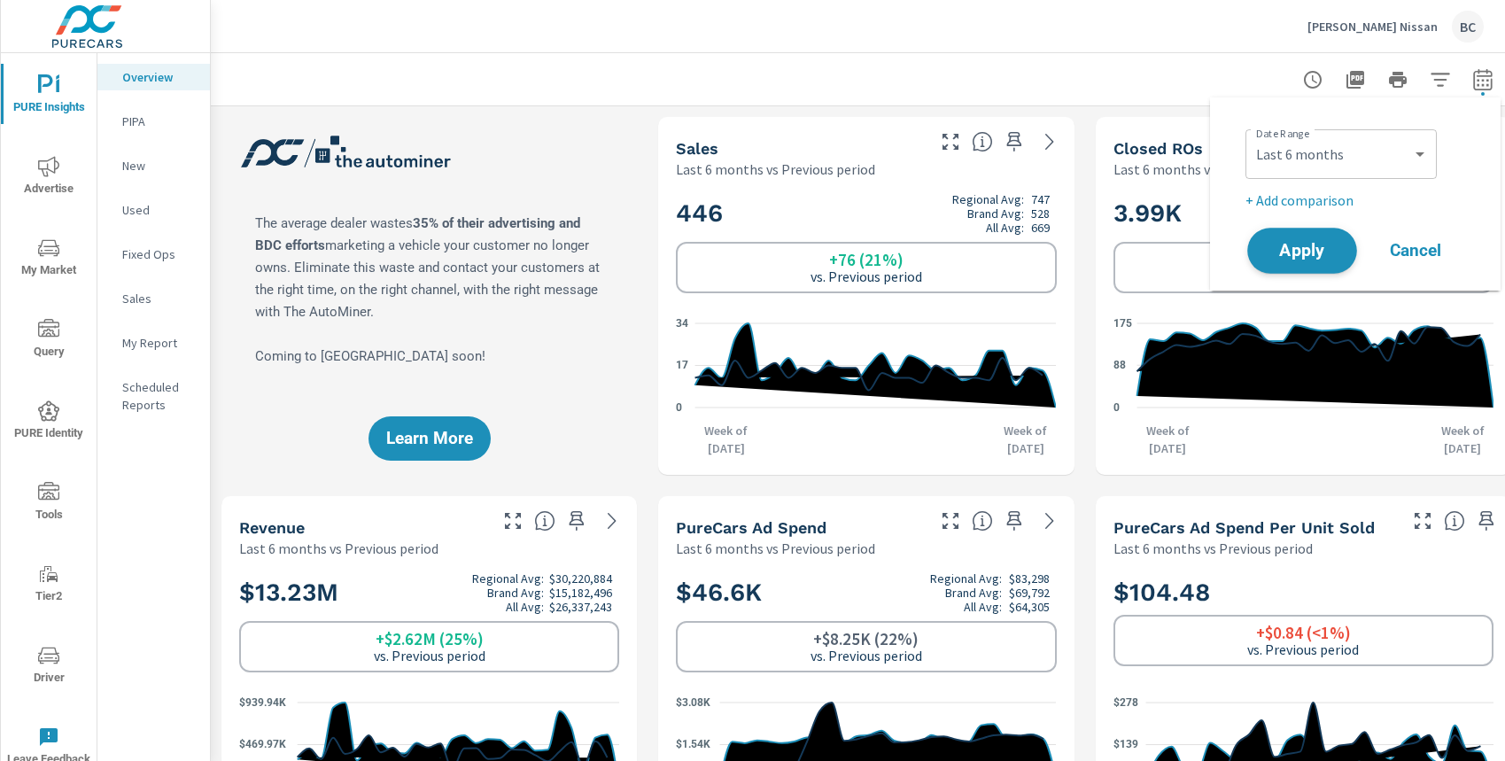
click at [1275, 260] on button "Apply" at bounding box center [1302, 251] width 110 height 46
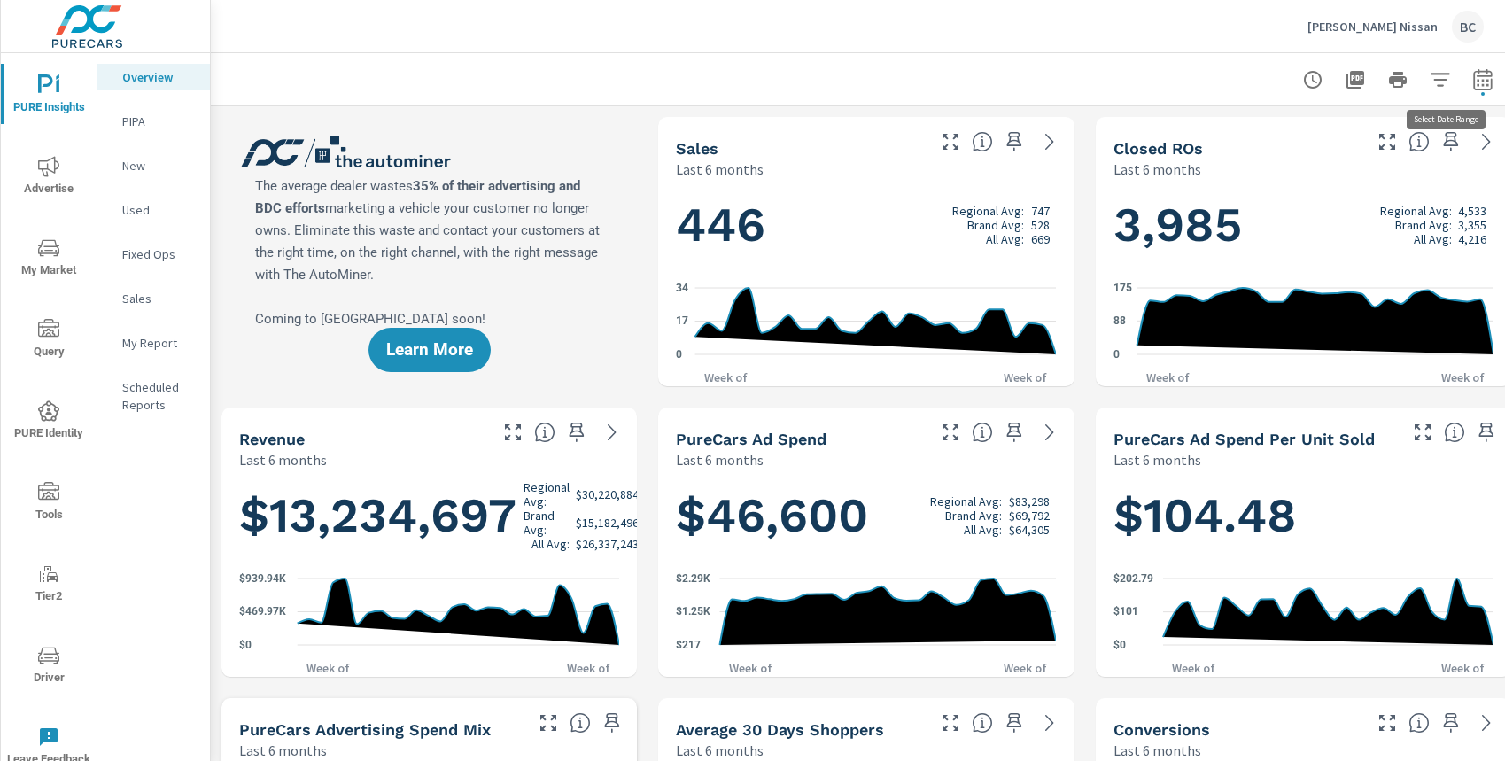
click at [1480, 79] on icon "button" at bounding box center [1482, 79] width 21 height 21
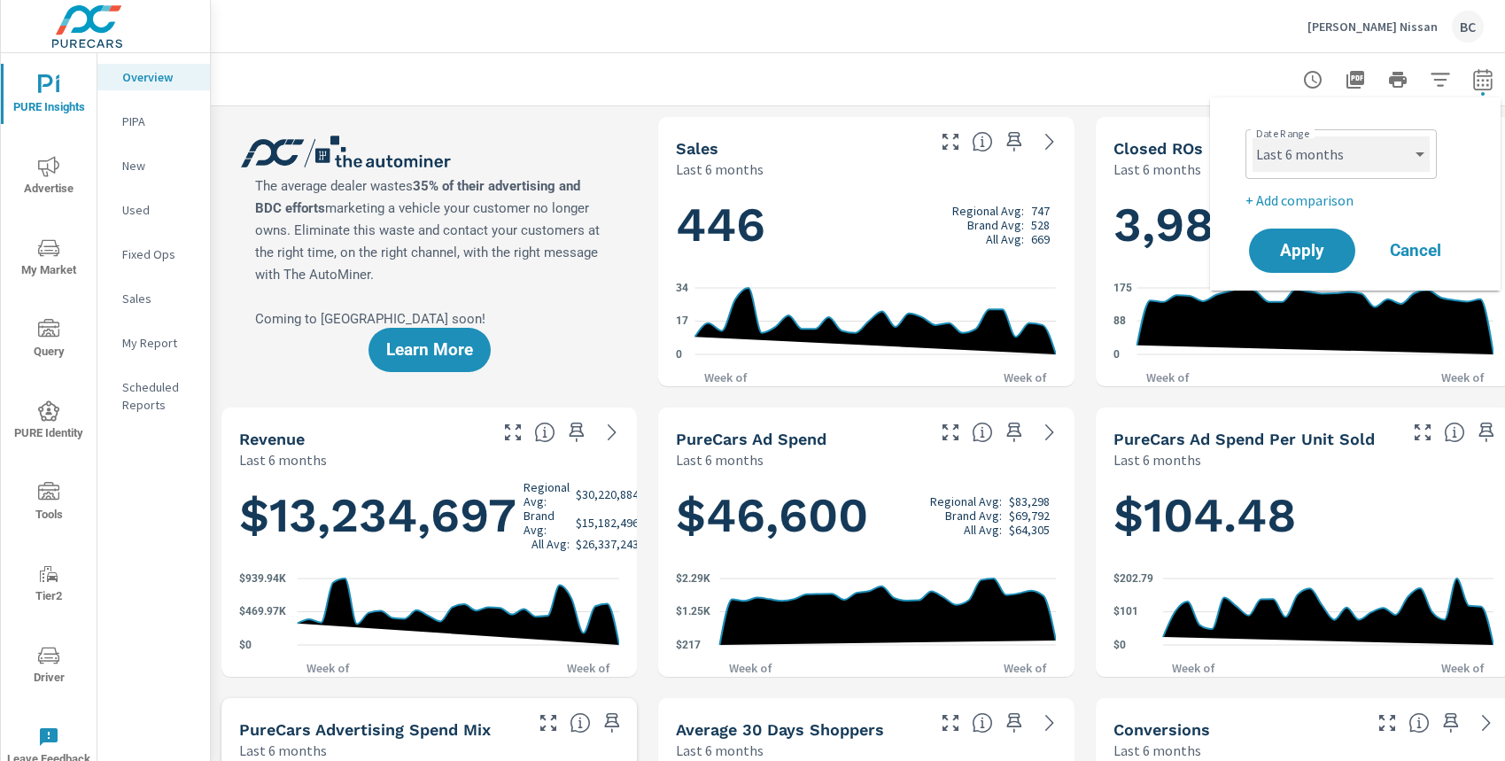
click at [1375, 156] on select "Custom [DATE] Last week Last 7 days Last 14 days Last 30 days Last 45 days Last…" at bounding box center [1341, 153] width 177 height 35
click at [1253, 136] on select "Custom [DATE] Last week Last 7 days Last 14 days Last 30 days Last 45 days Last…" at bounding box center [1341, 153] width 177 height 35
select select "Last 30 days"
click at [1328, 251] on span "Apply" at bounding box center [1302, 251] width 73 height 17
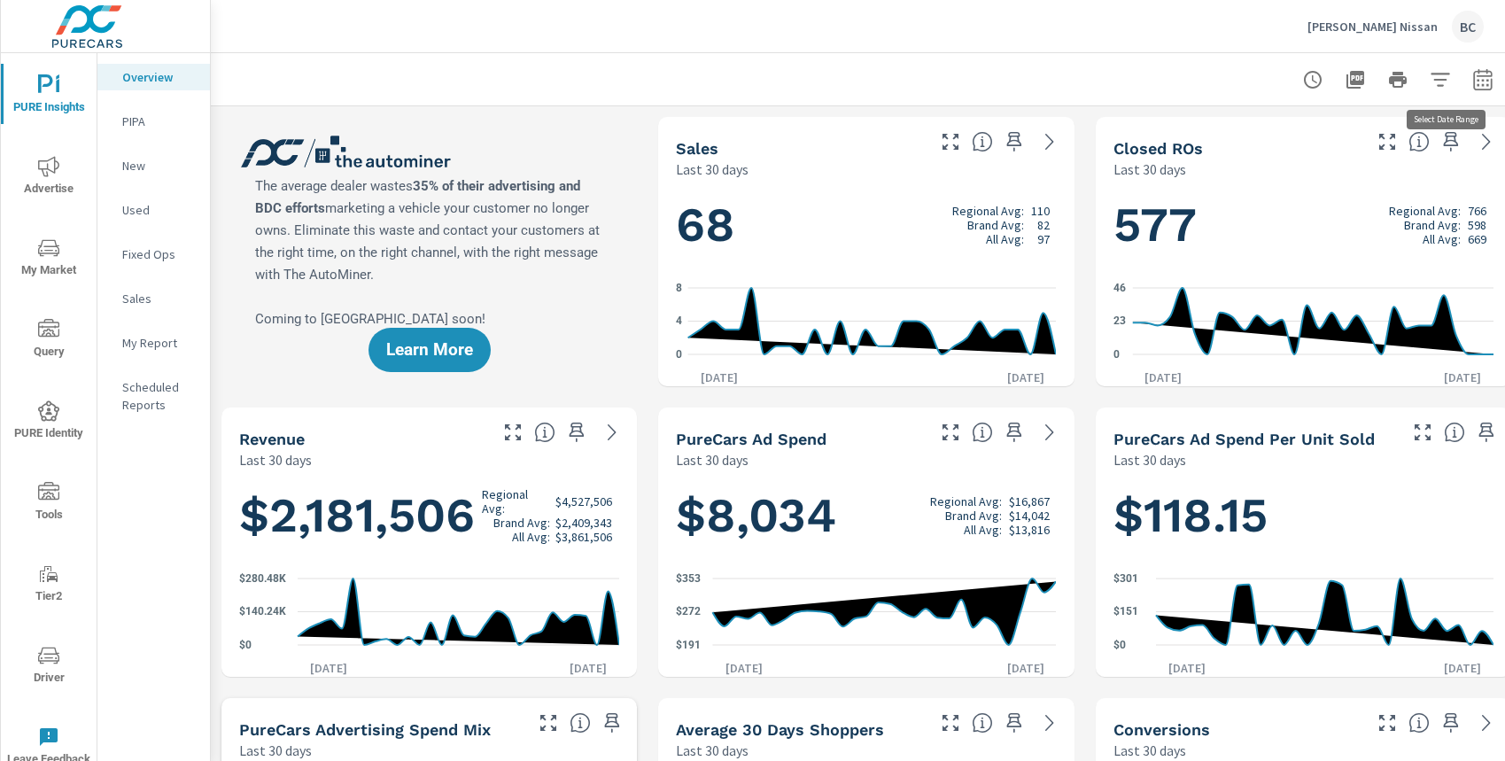
click at [1478, 84] on icon "button" at bounding box center [1483, 82] width 12 height 7
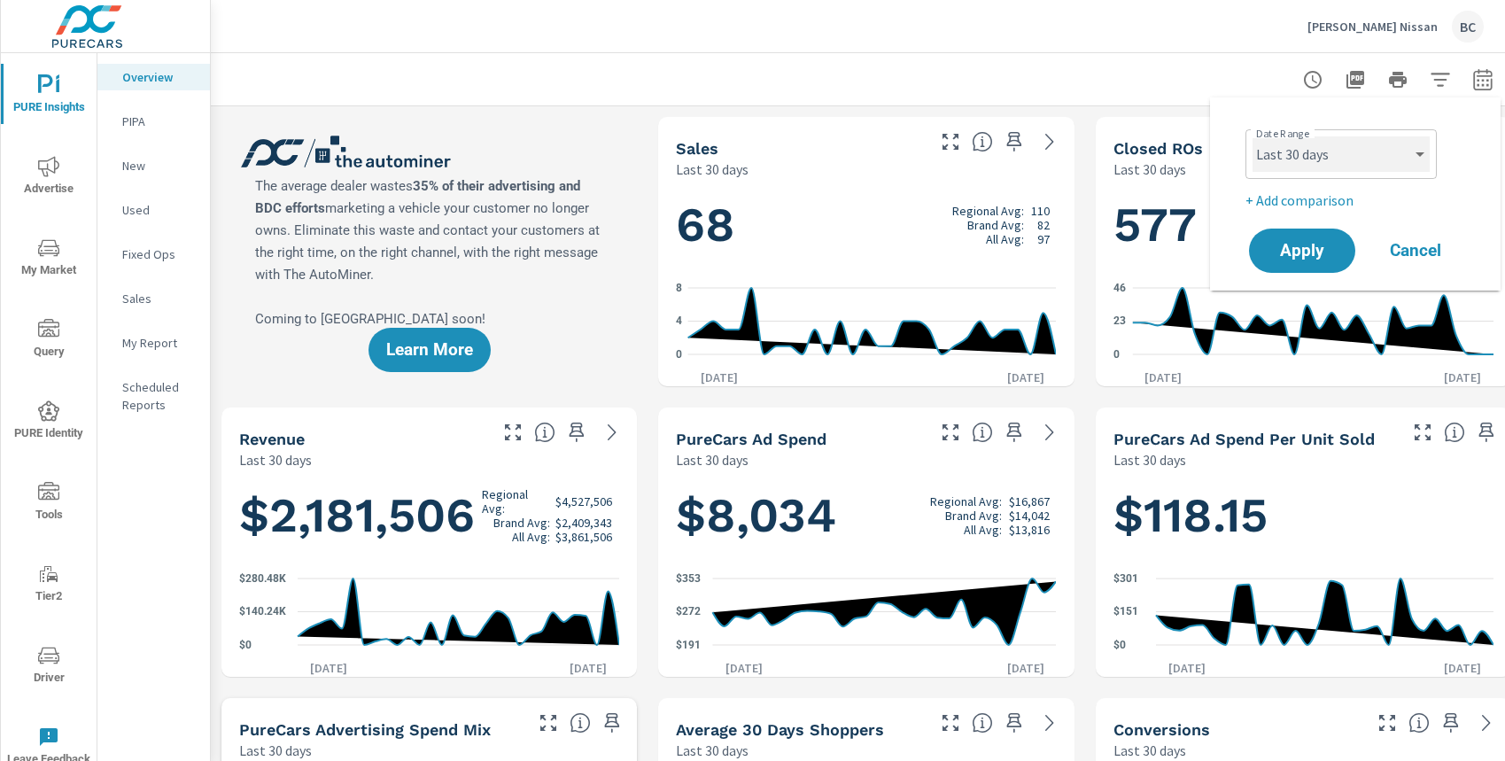
click at [1374, 160] on select "Custom [DATE] Last week Last 7 days Last 14 days Last 30 days Last 45 days Last…" at bounding box center [1341, 153] width 177 height 35
click at [1253, 136] on select "Custom [DATE] Last week Last 7 days Last 14 days Last 30 days Last 45 days Last…" at bounding box center [1341, 153] width 177 height 35
select select "Last month"
click at [1319, 268] on button "Apply" at bounding box center [1302, 251] width 110 height 46
